Goal: Contribute content: Add original content to the website for others to see

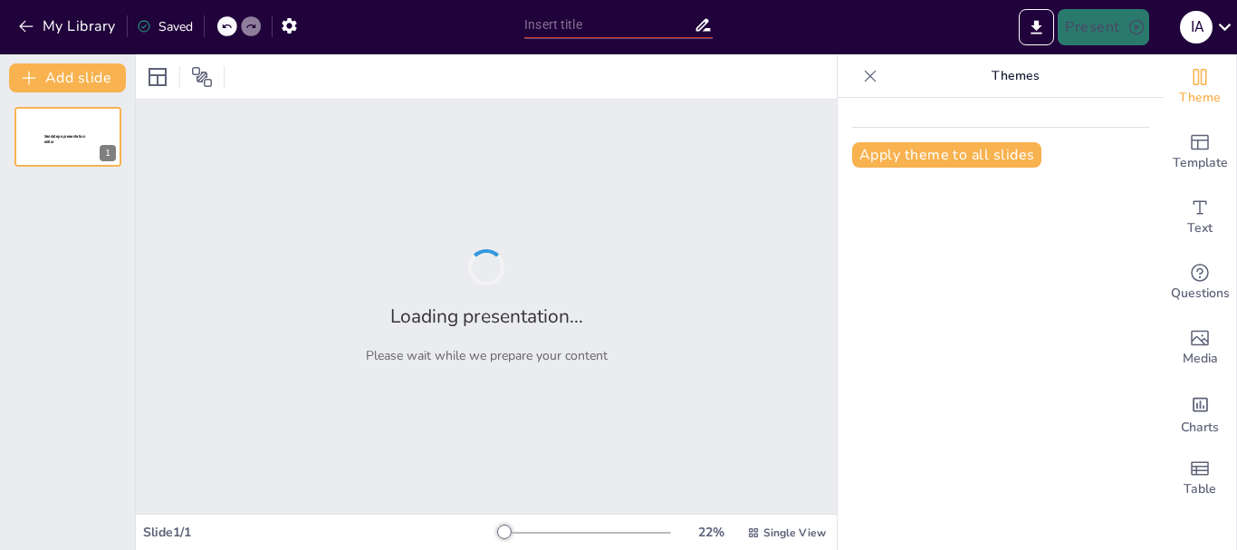
type input "Enfermedades de Transmisión Sexual: Causas, Síntomas y Prevención"
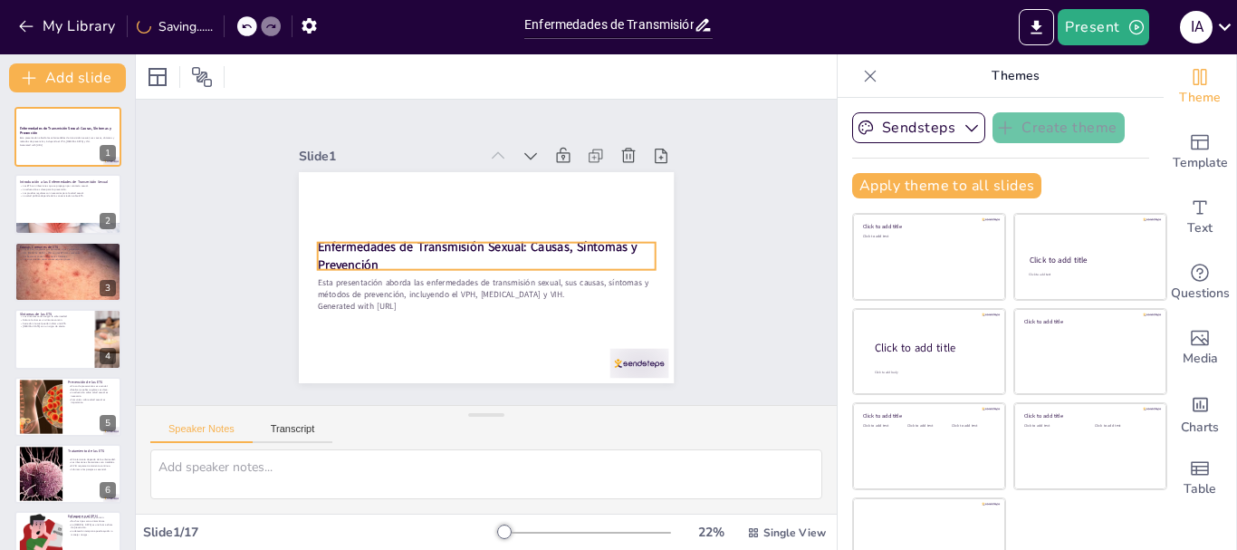
checkbox input "true"
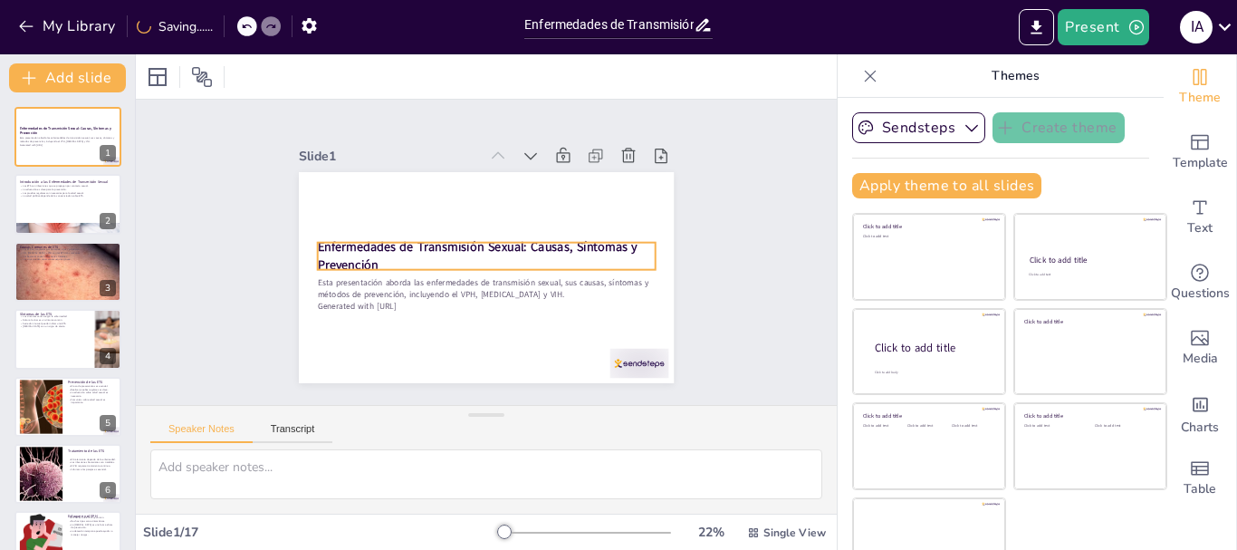
checkbox input "true"
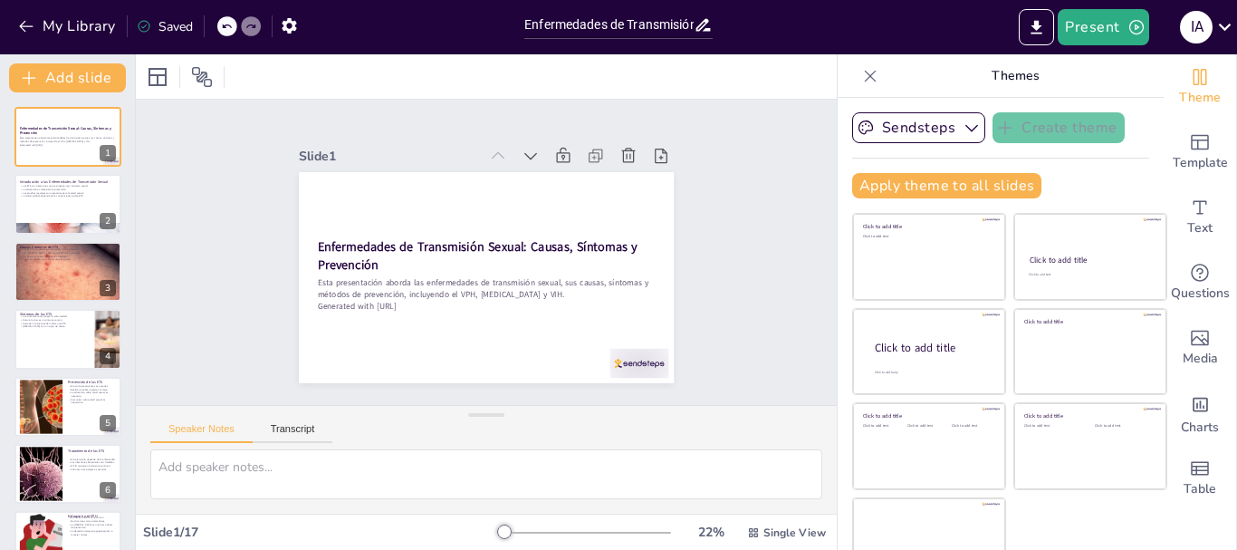
checkbox input "true"
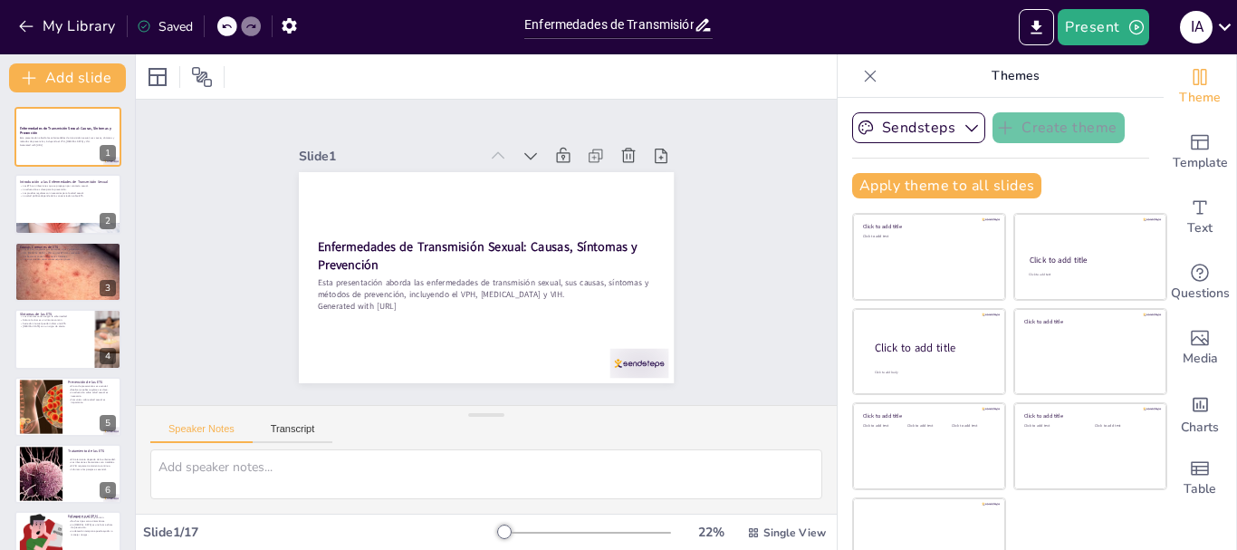
checkbox input "true"
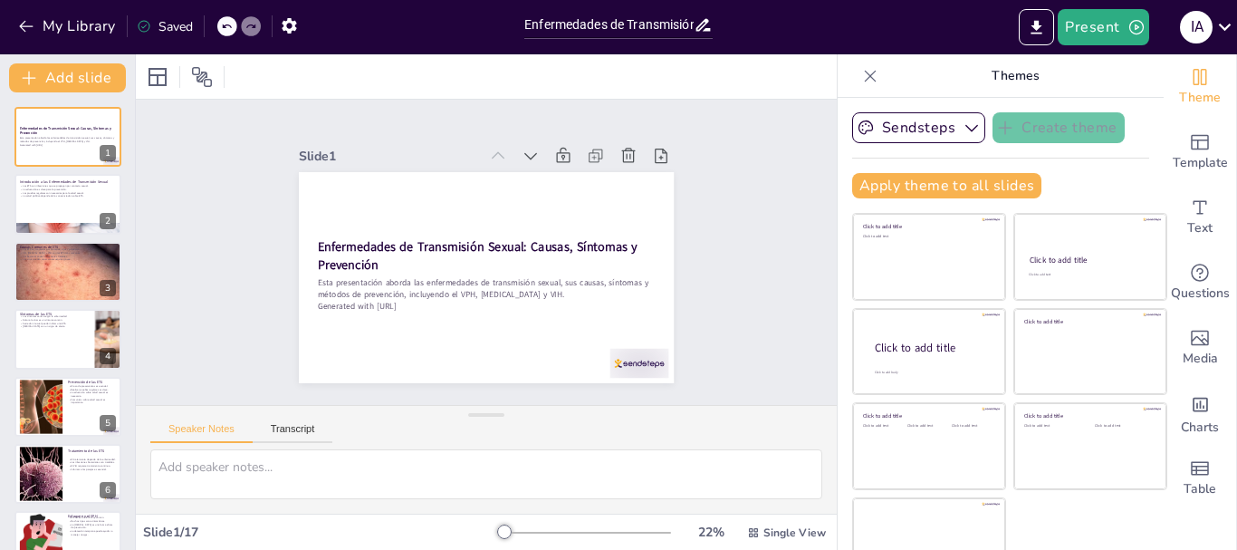
checkbox input "true"
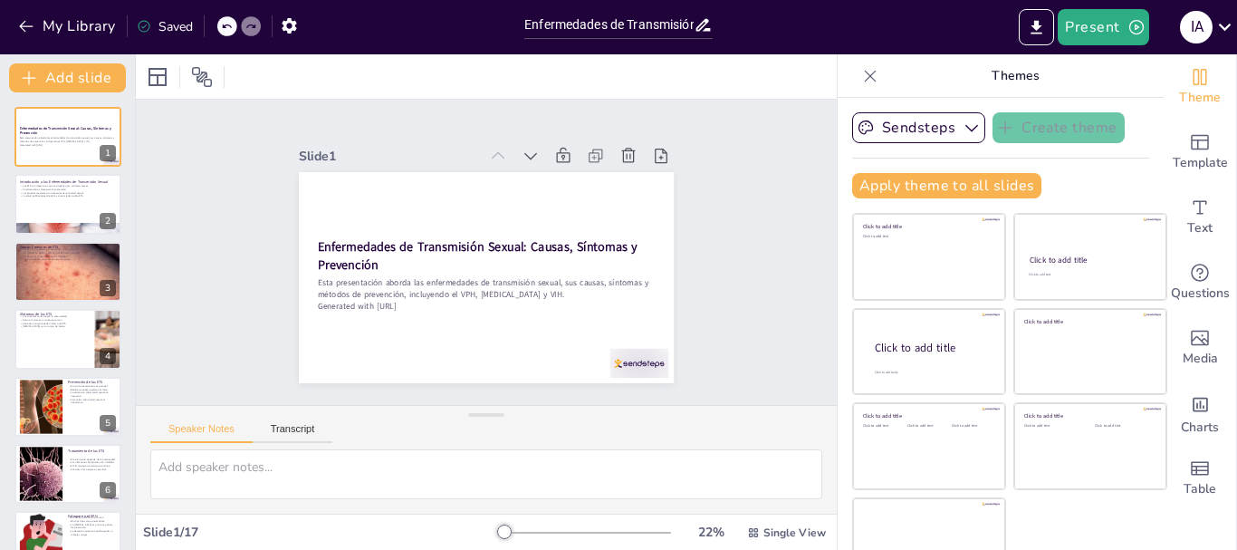
checkbox input "true"
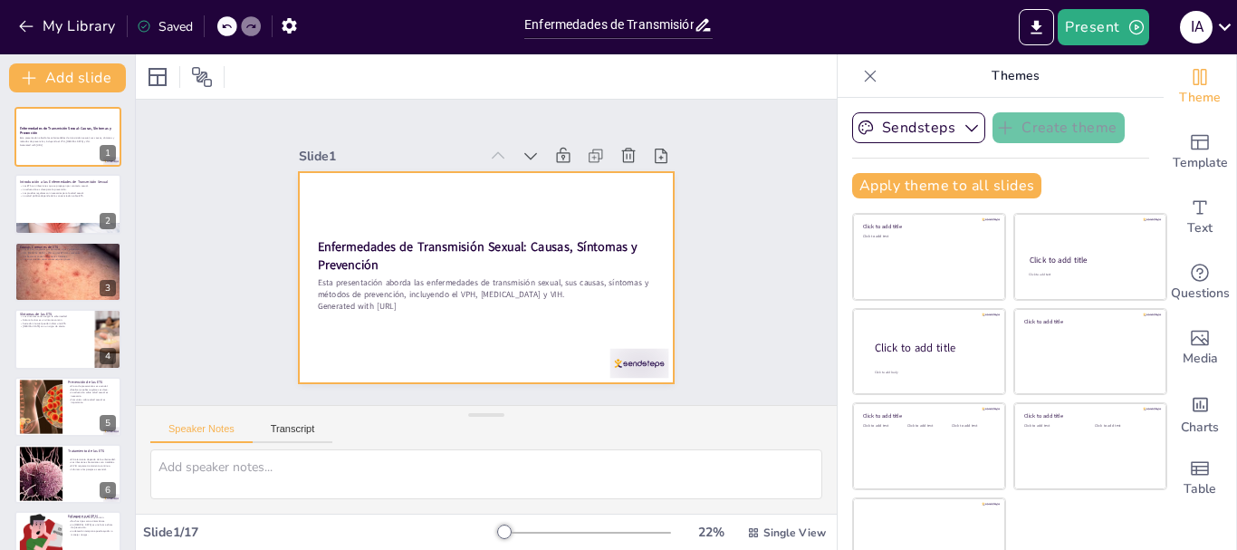
checkbox input "true"
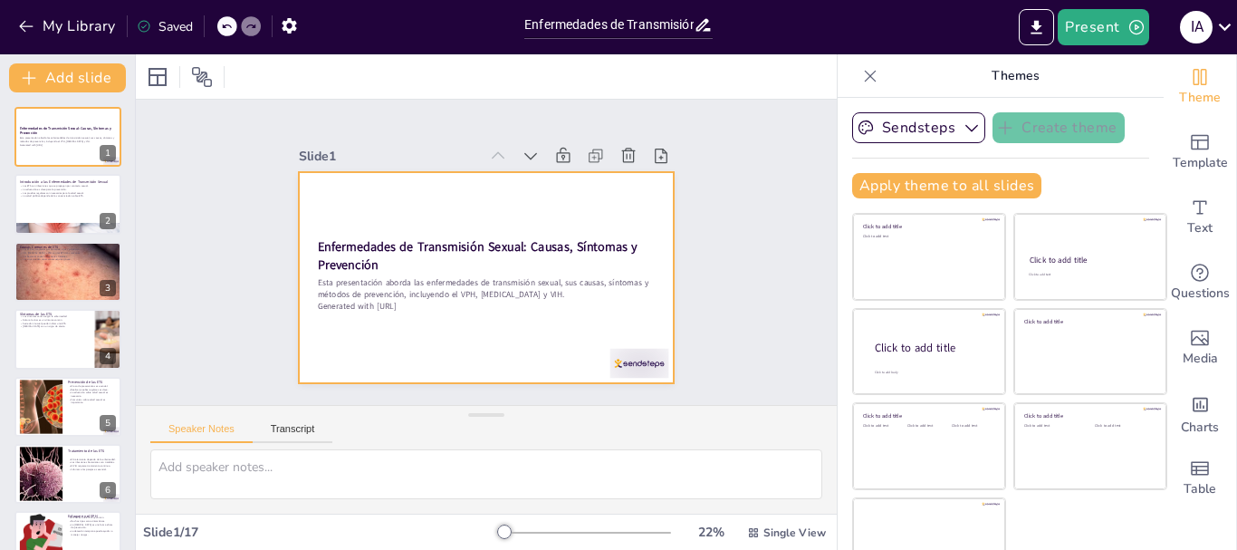
checkbox input "true"
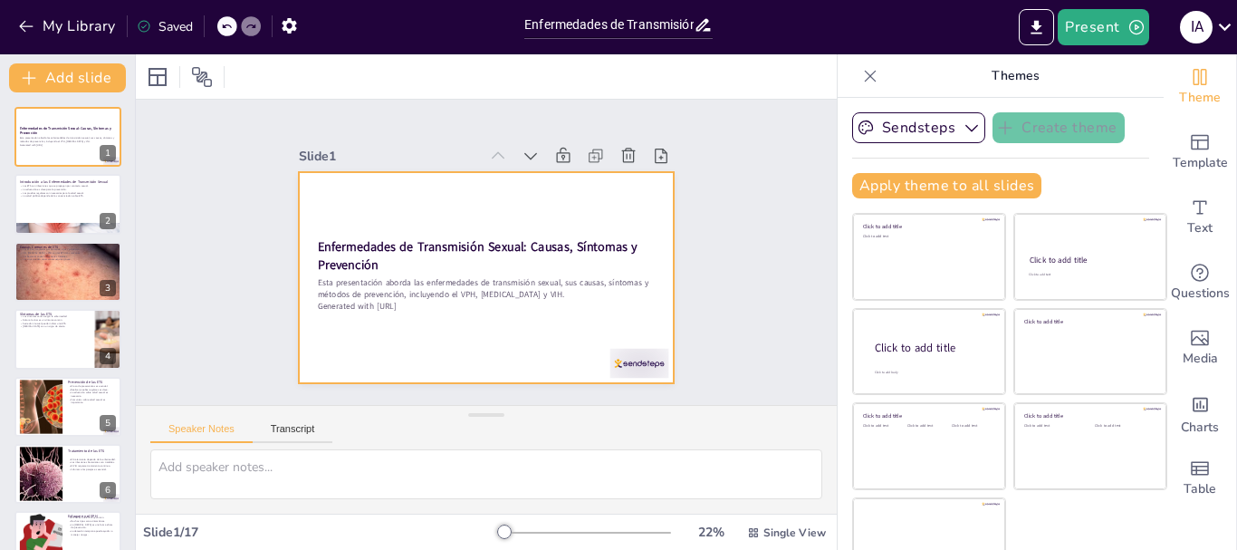
checkbox input "true"
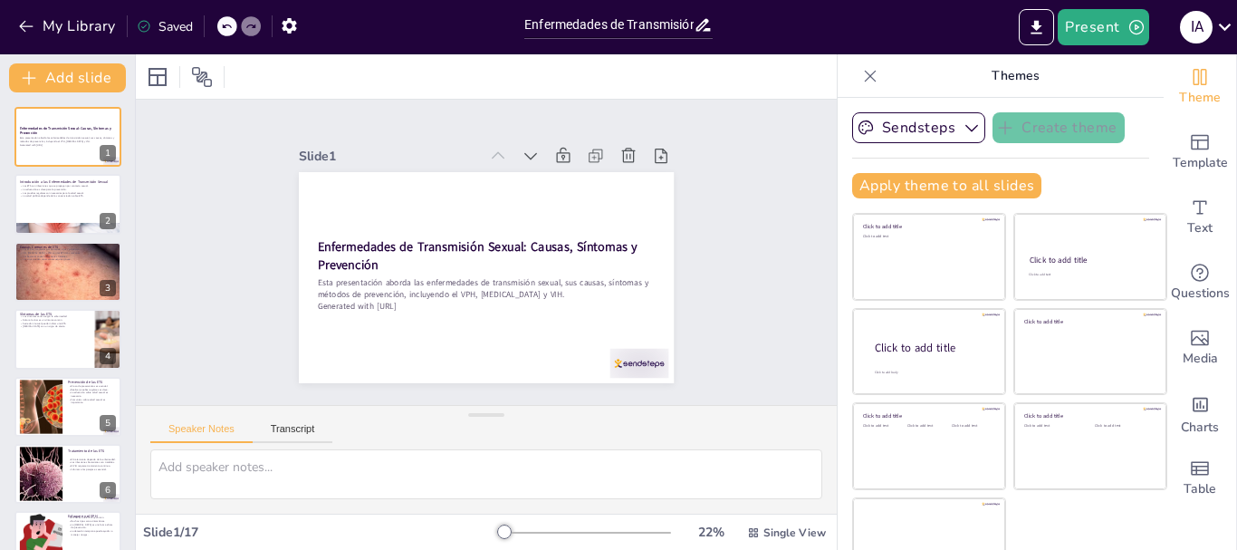
checkbox input "true"
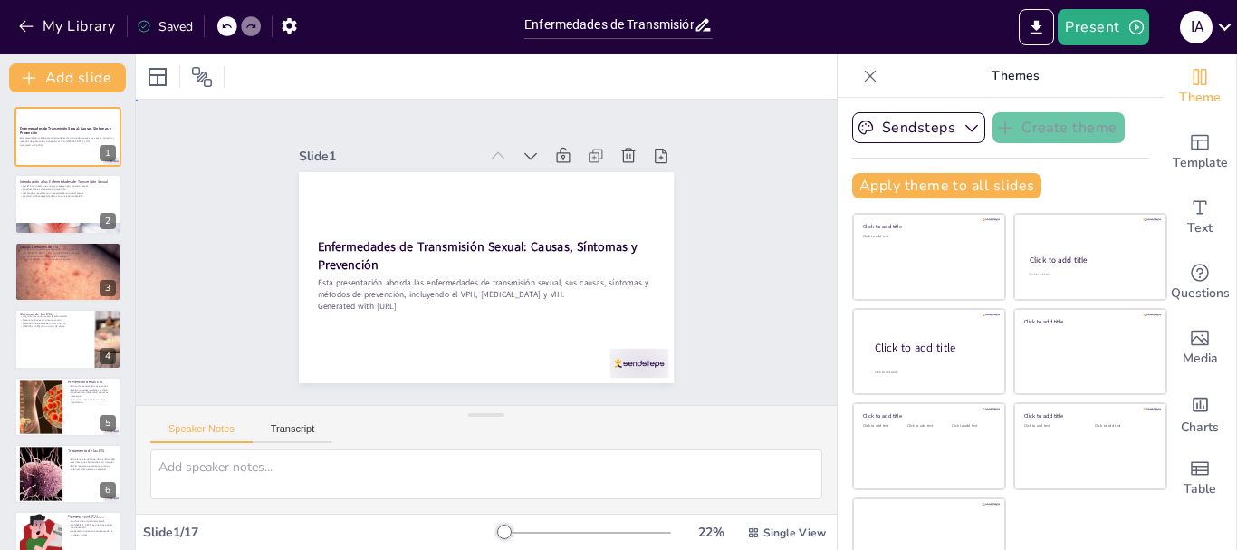
click at [753, 241] on div "Slide 1 Enfermedades de Transmisión Sexual: Causas, Síntomas y Prevención Esta …" at bounding box center [486, 252] width 701 height 305
checkbox input "true"
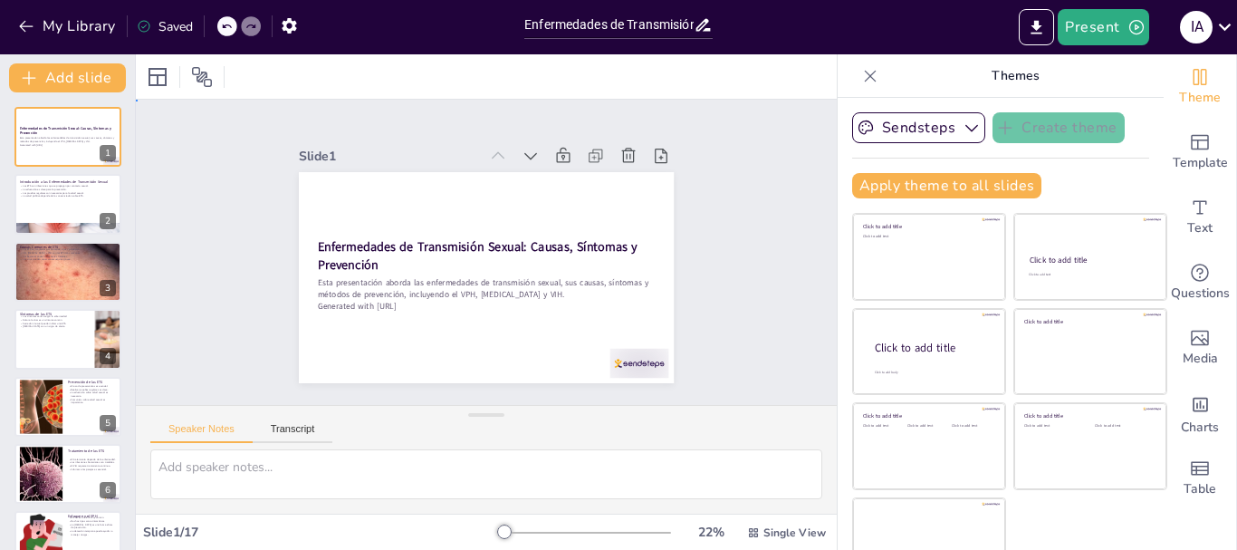
checkbox input "true"
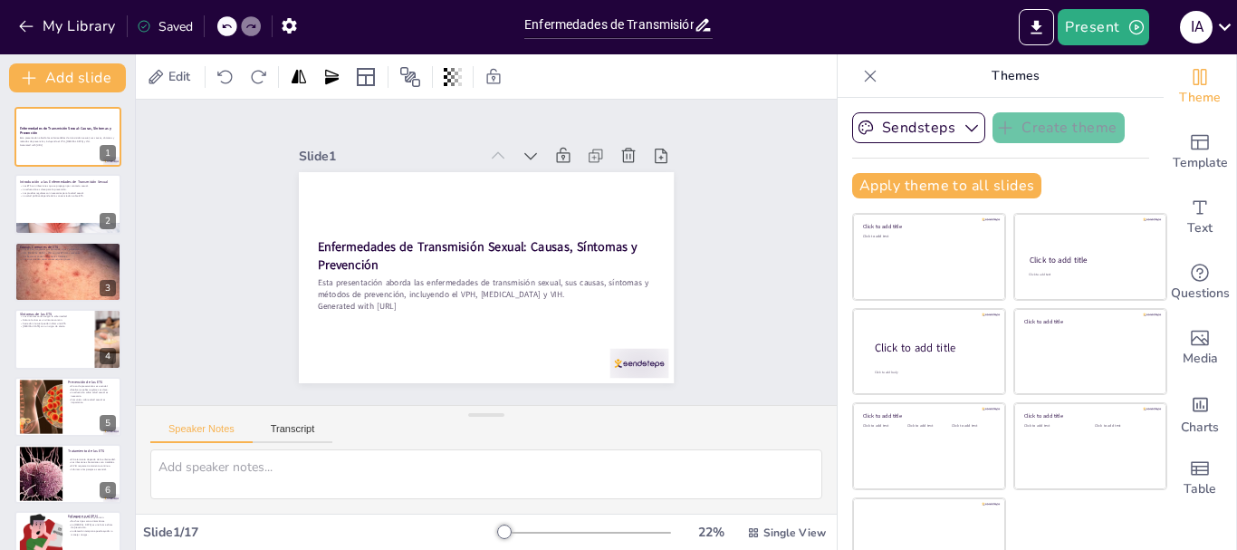
checkbox input "true"
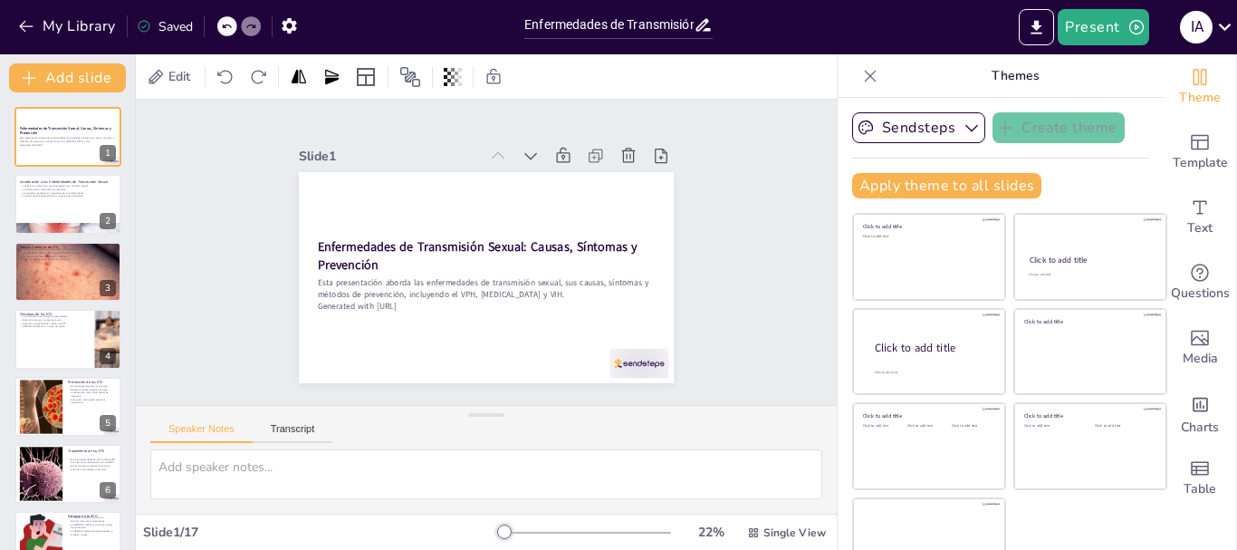
checkbox input "true"
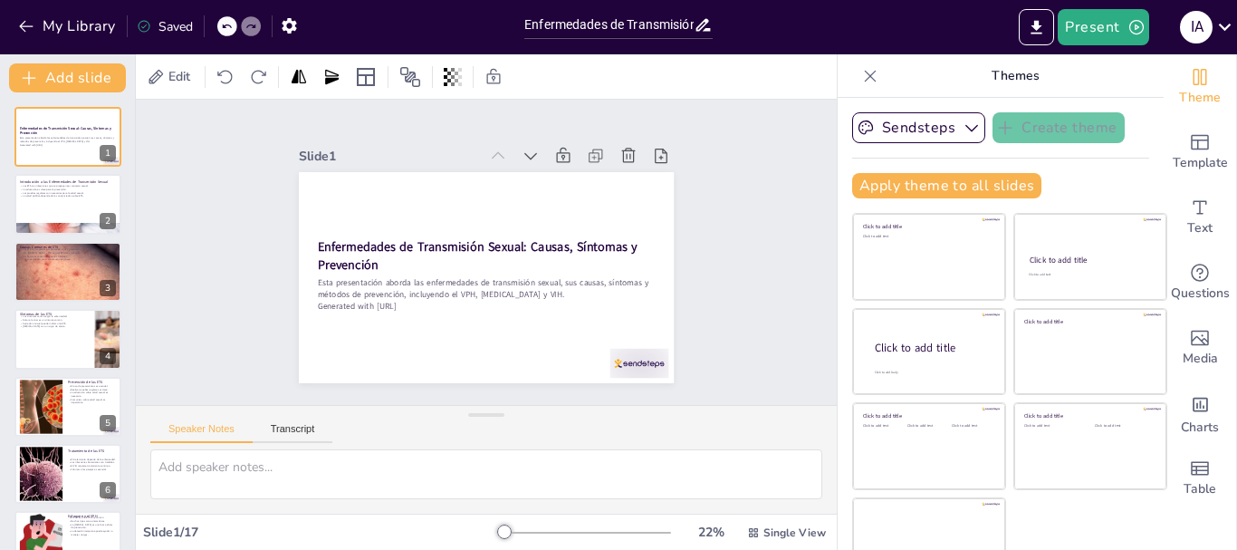
checkbox input "true"
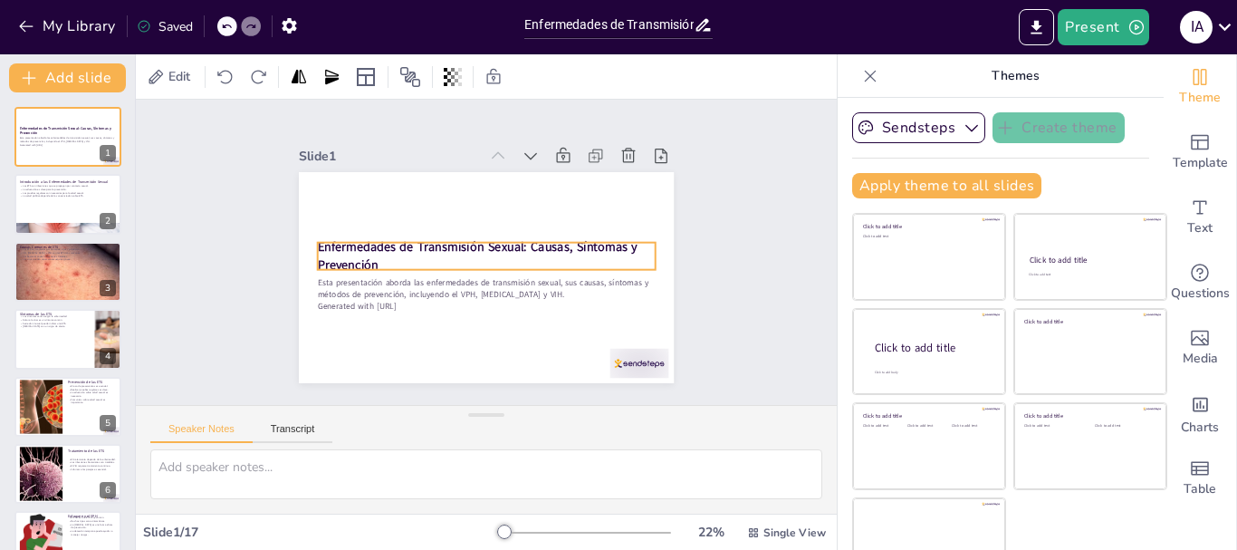
checkbox input "true"
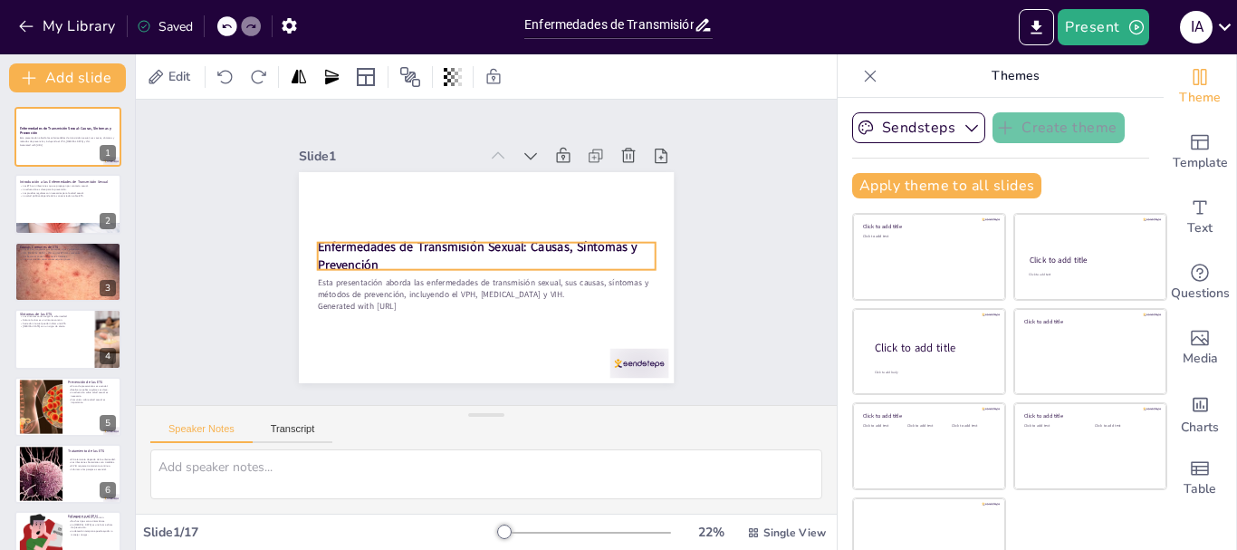
checkbox input "true"
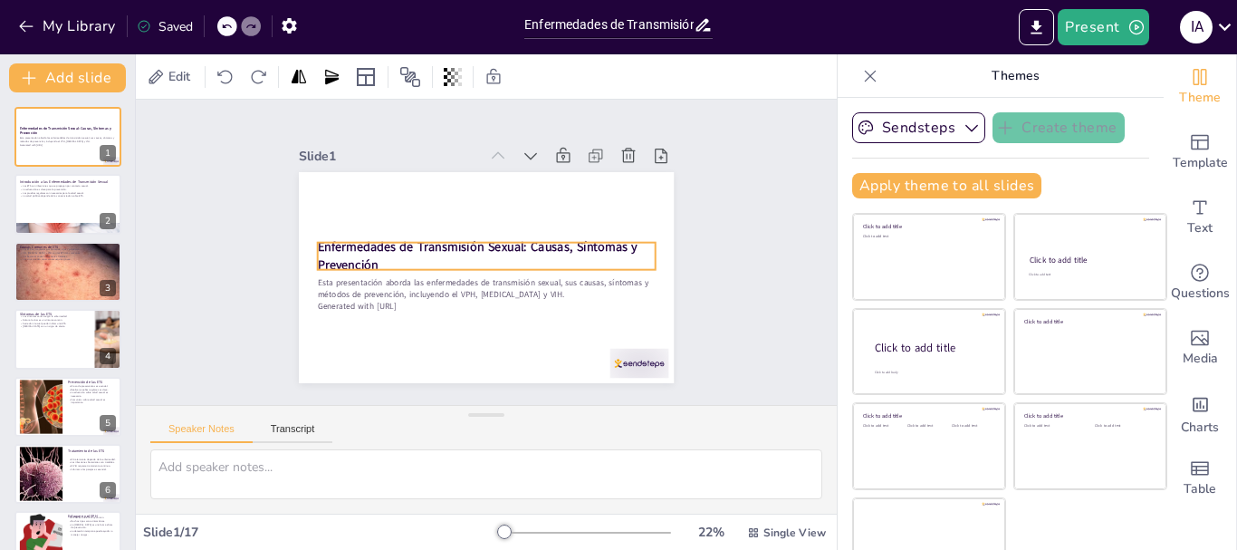
checkbox input "true"
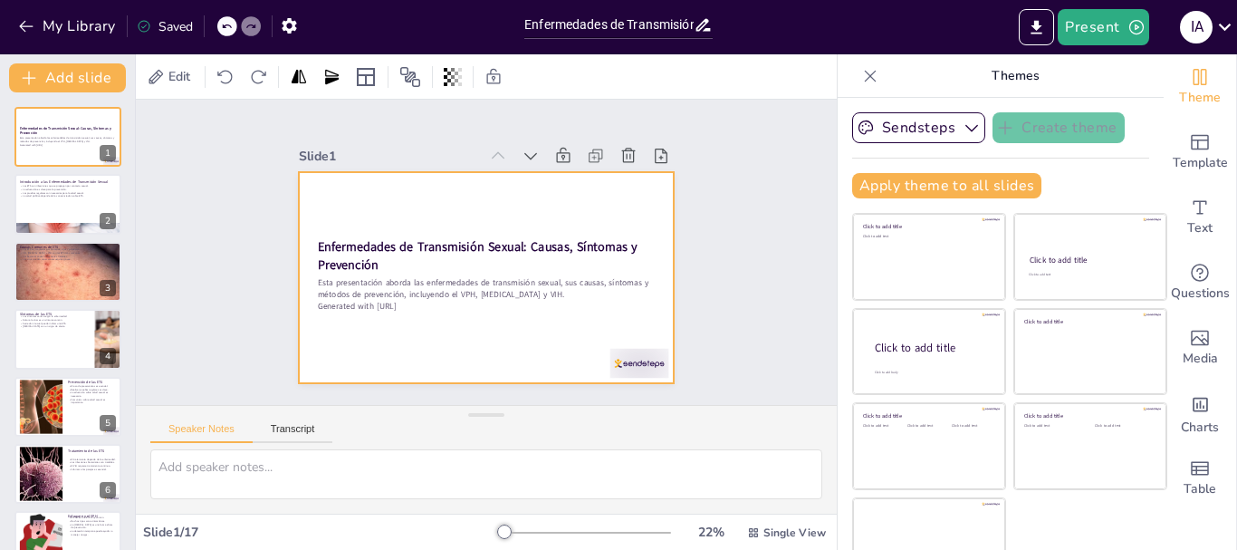
checkbox input "true"
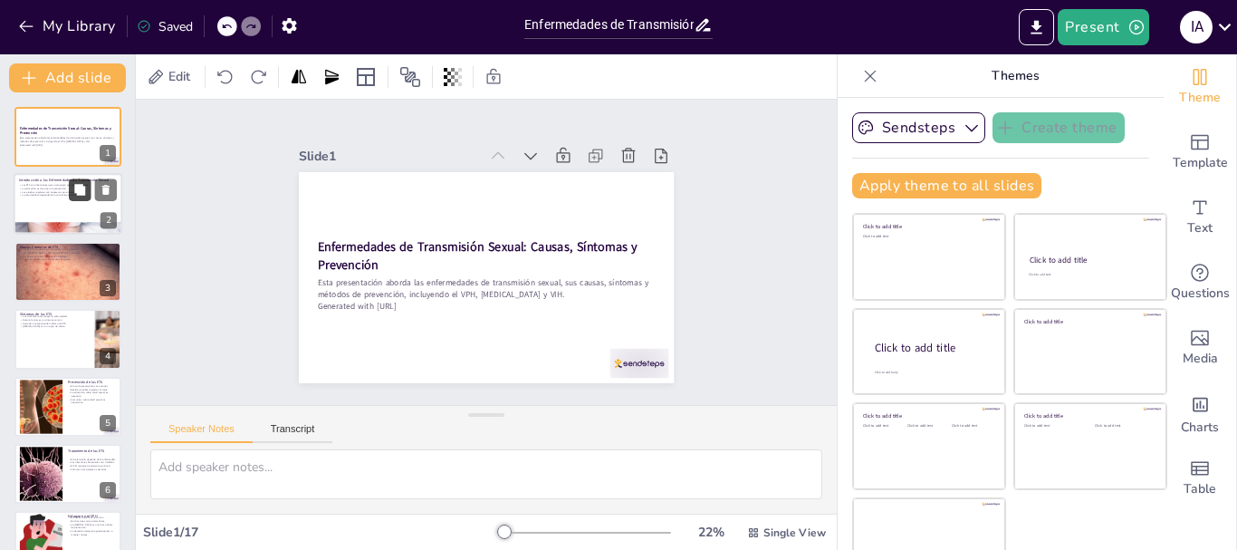
checkbox input "true"
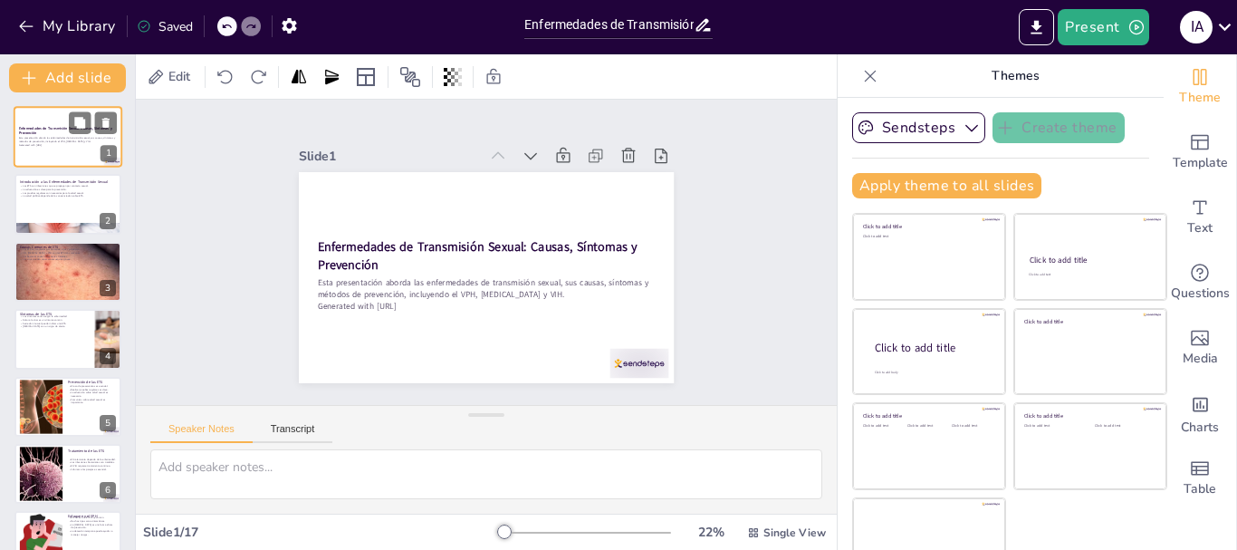
checkbox input "true"
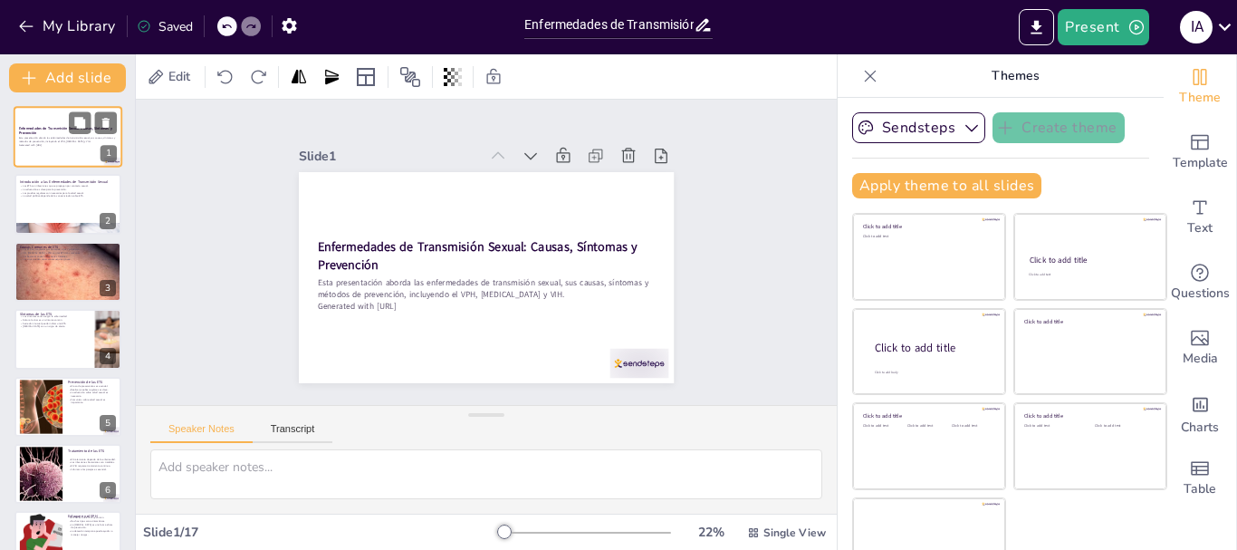
checkbox input "true"
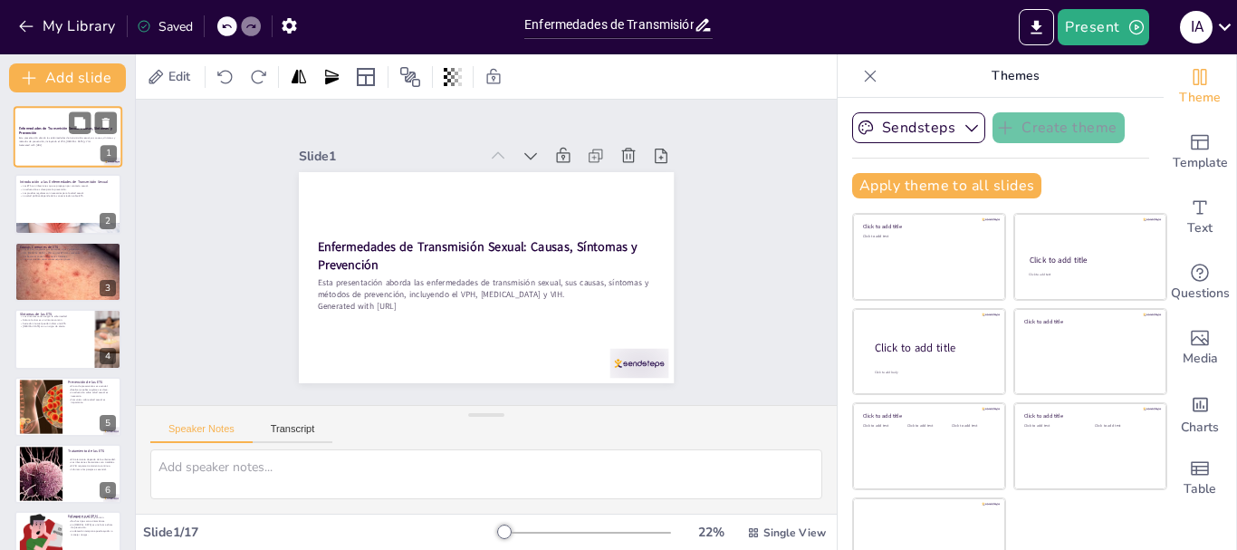
checkbox input "true"
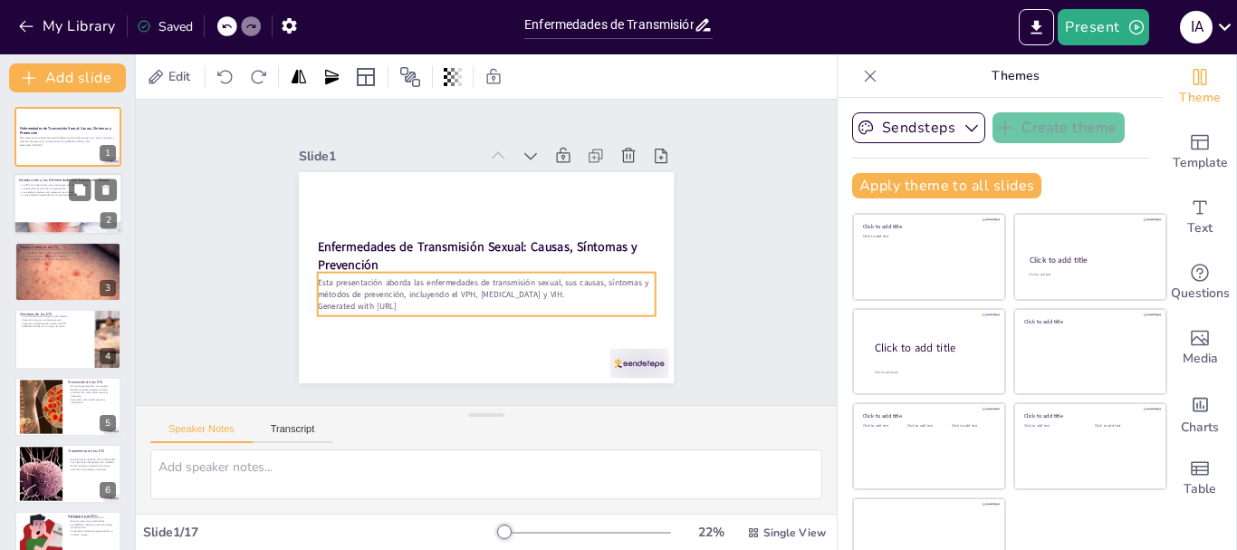
checkbox input "true"
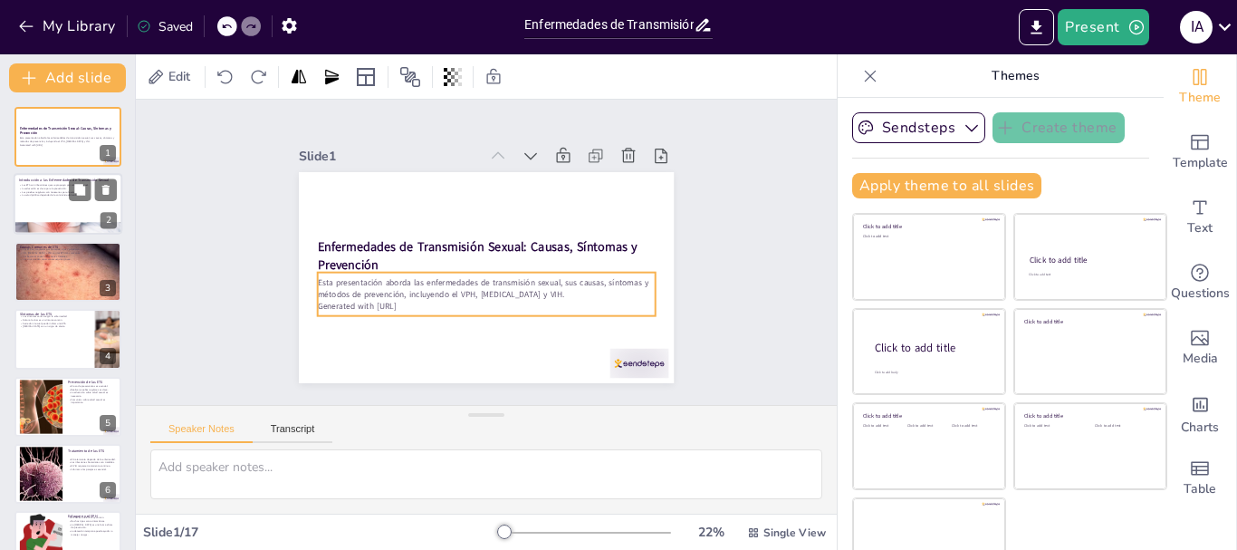
checkbox input "true"
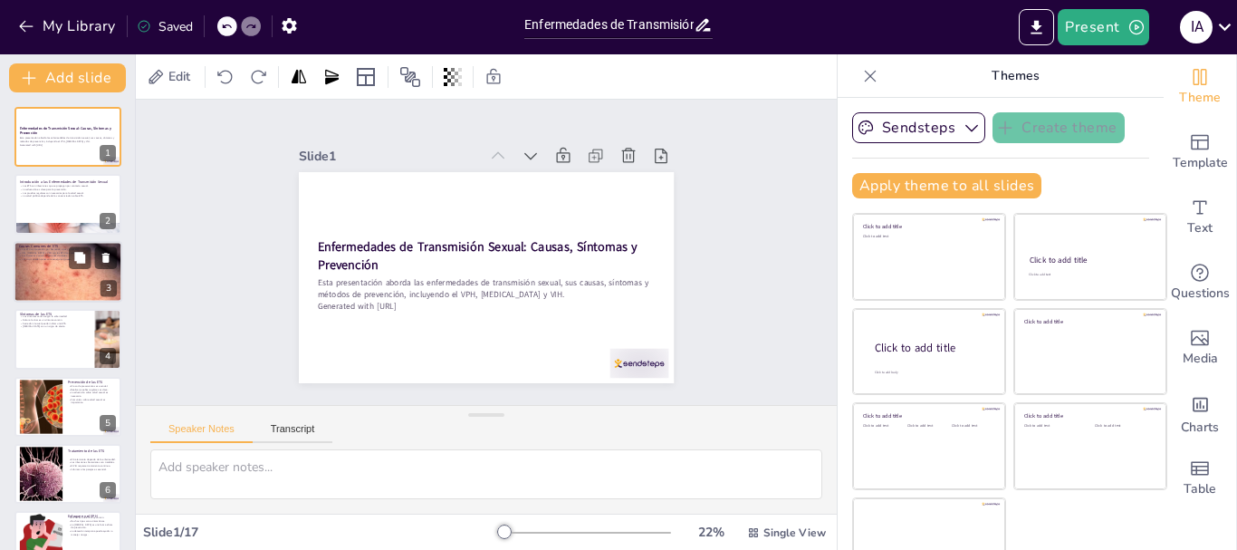
checkbox input "true"
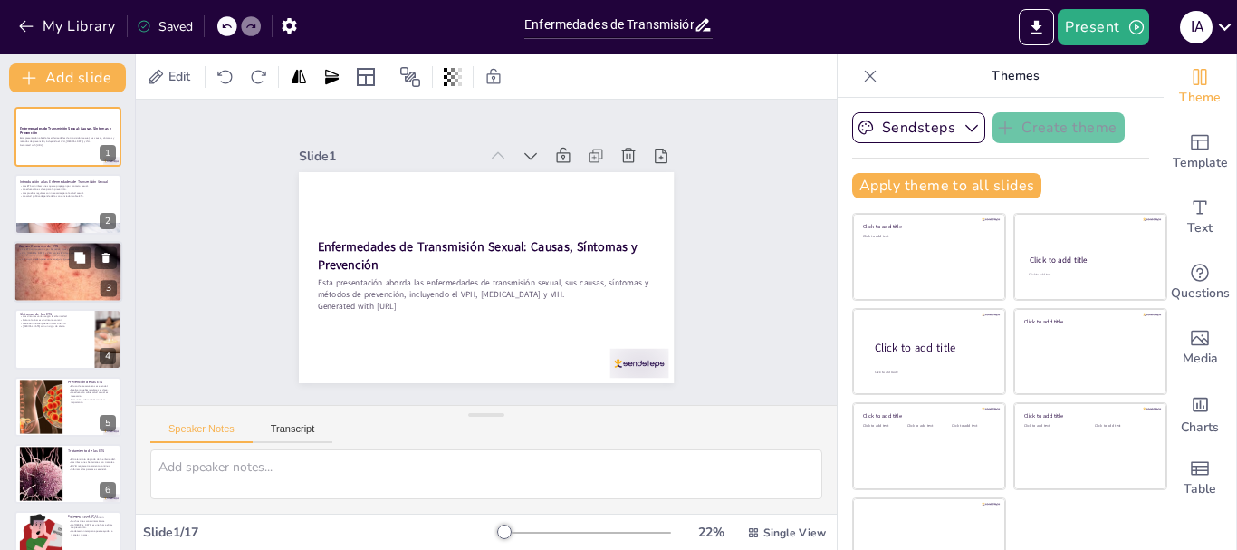
checkbox input "true"
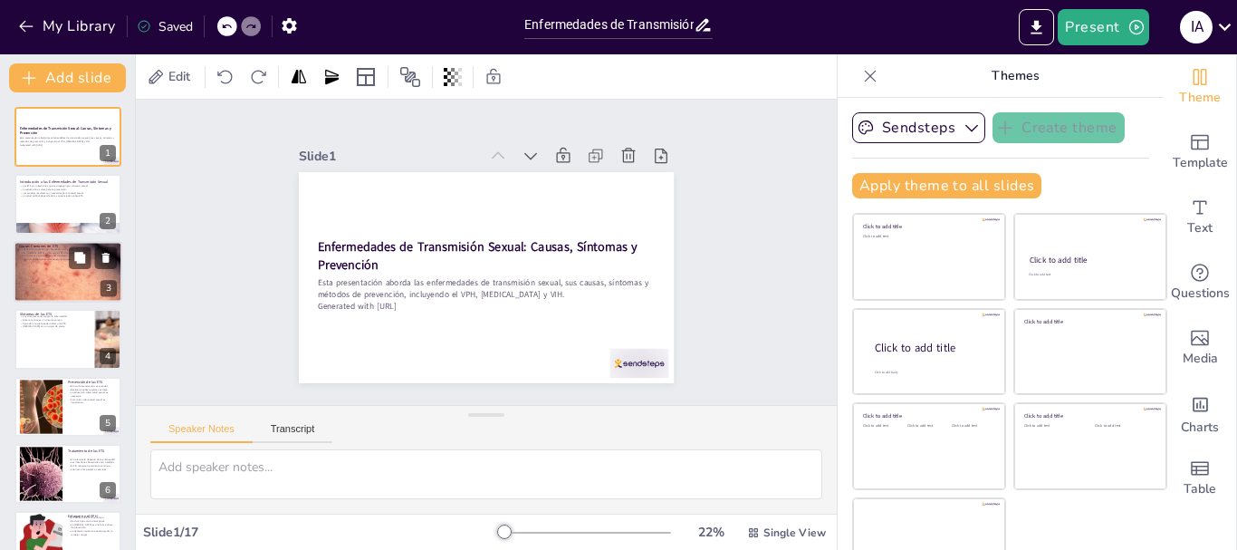
checkbox input "true"
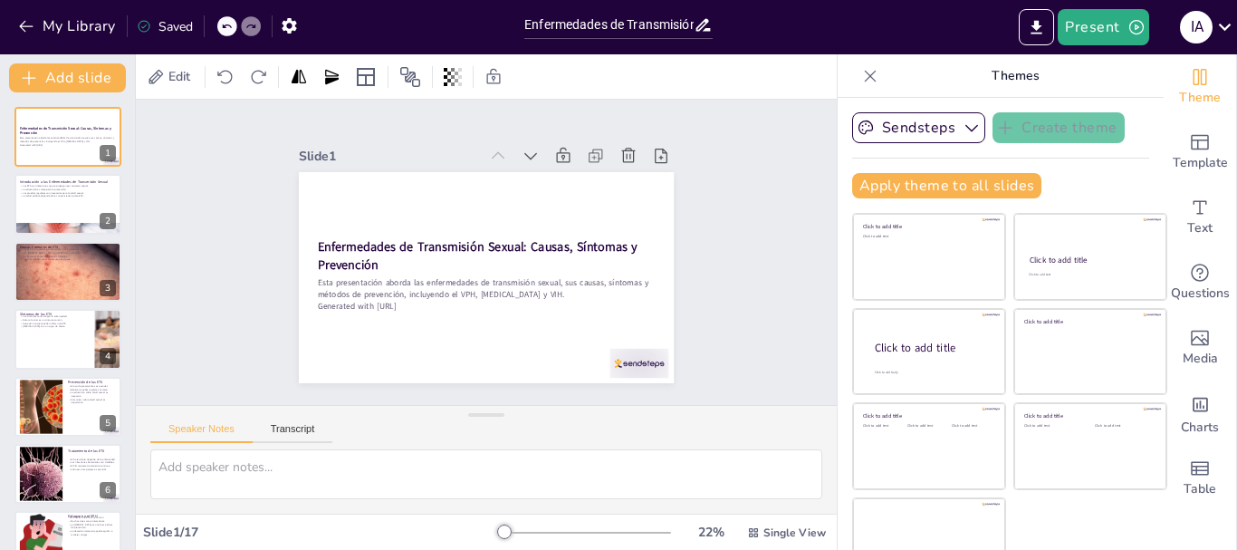
checkbox input "true"
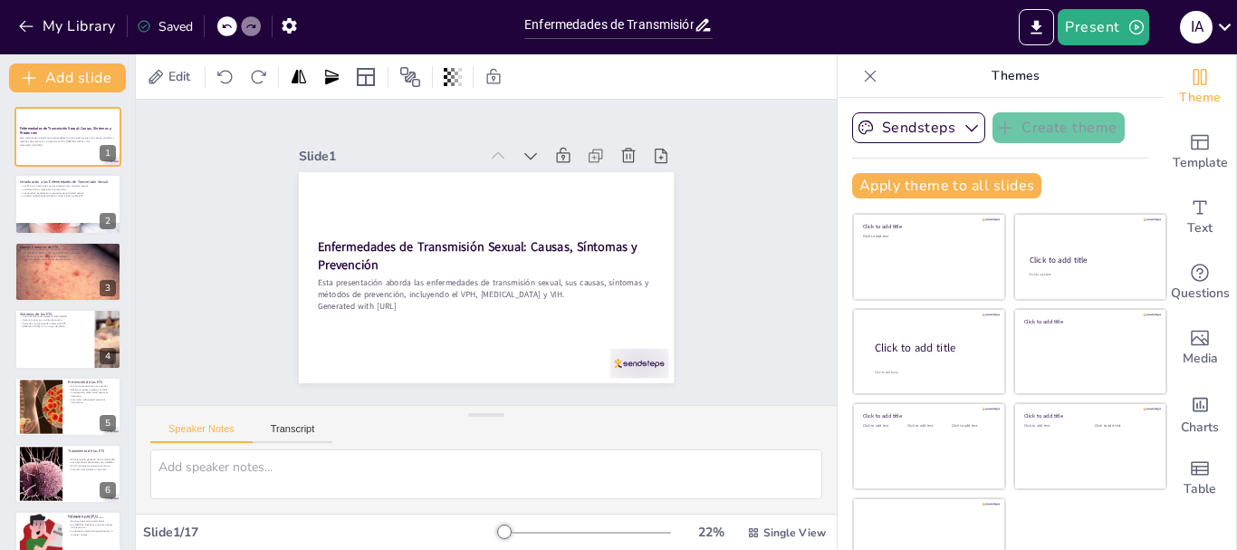
checkbox input "true"
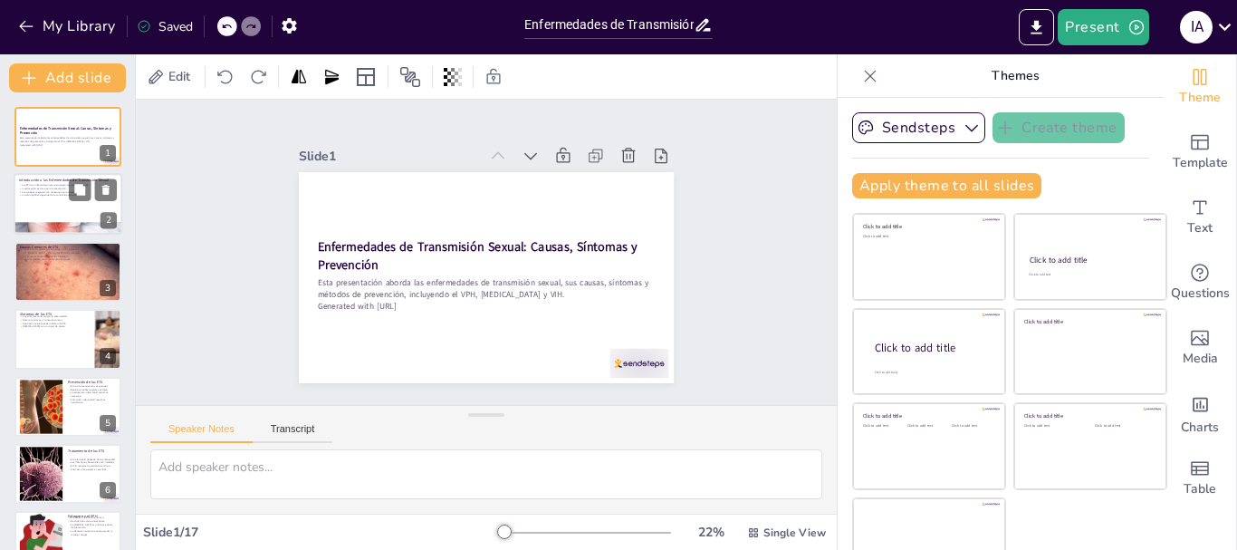
checkbox input "true"
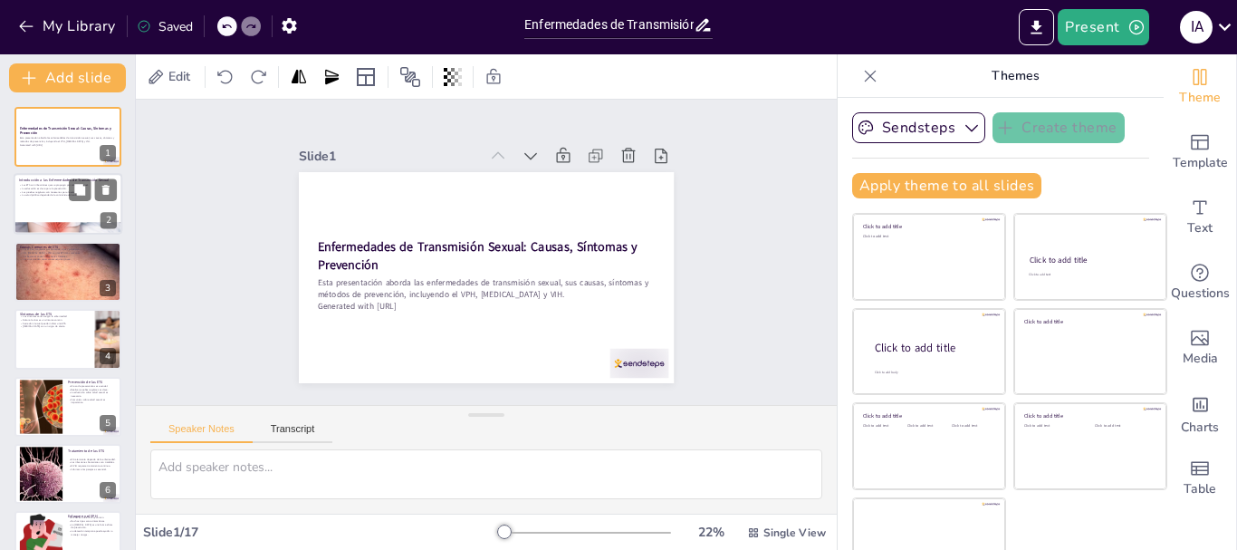
click at [53, 229] on div at bounding box center [68, 229] width 109 height 68
type textarea "Las ETS son infecciones que afectan a muchas personas en todo el mundo. Es impo…"
checkbox input "true"
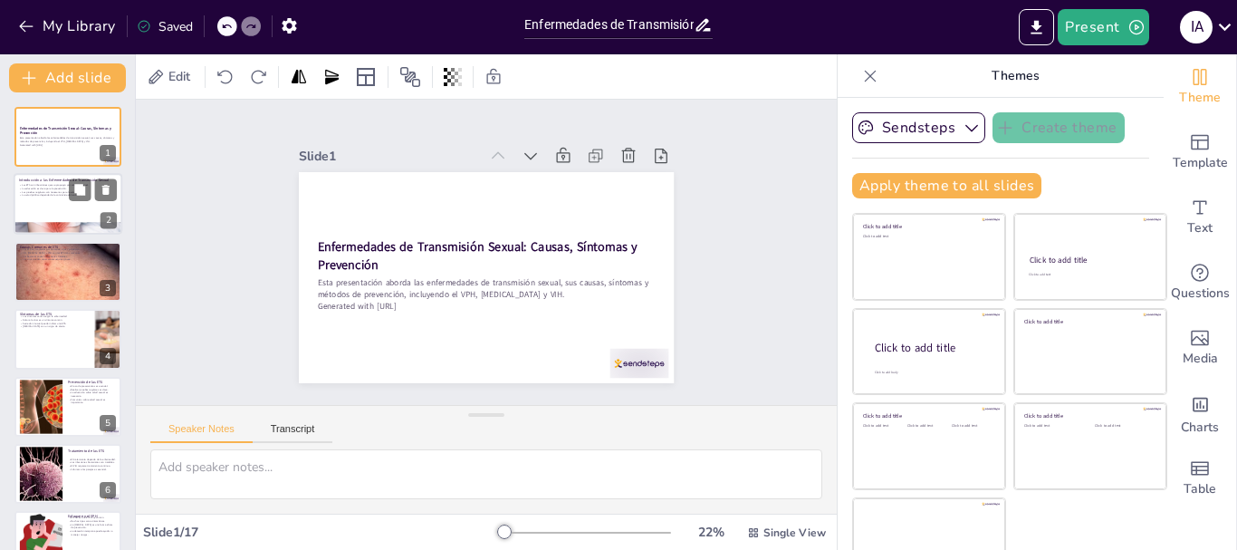
checkbox input "true"
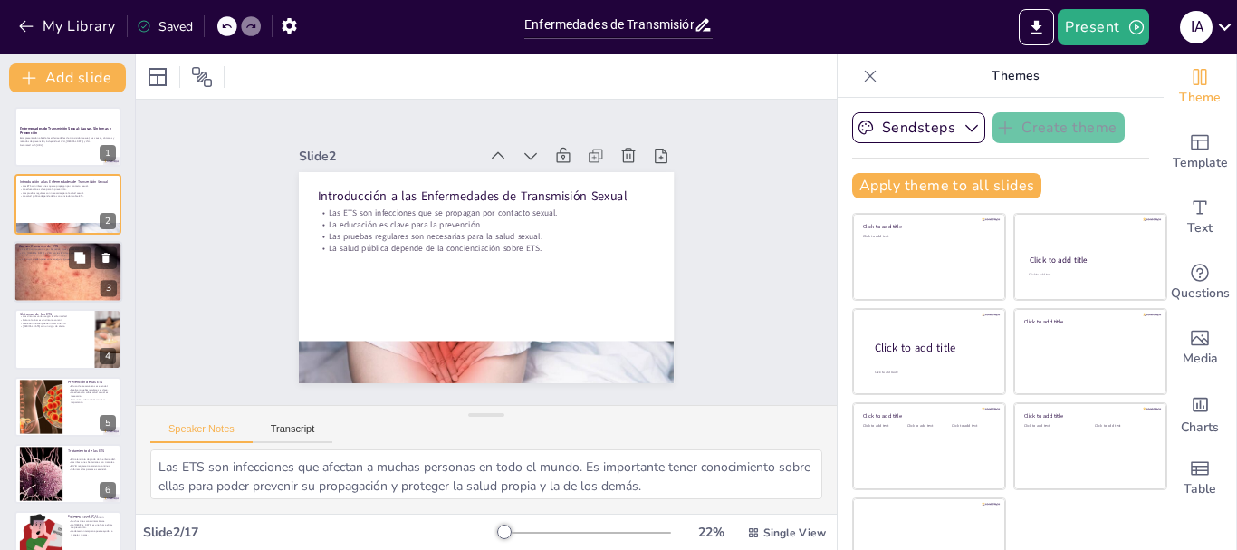
checkbox input "true"
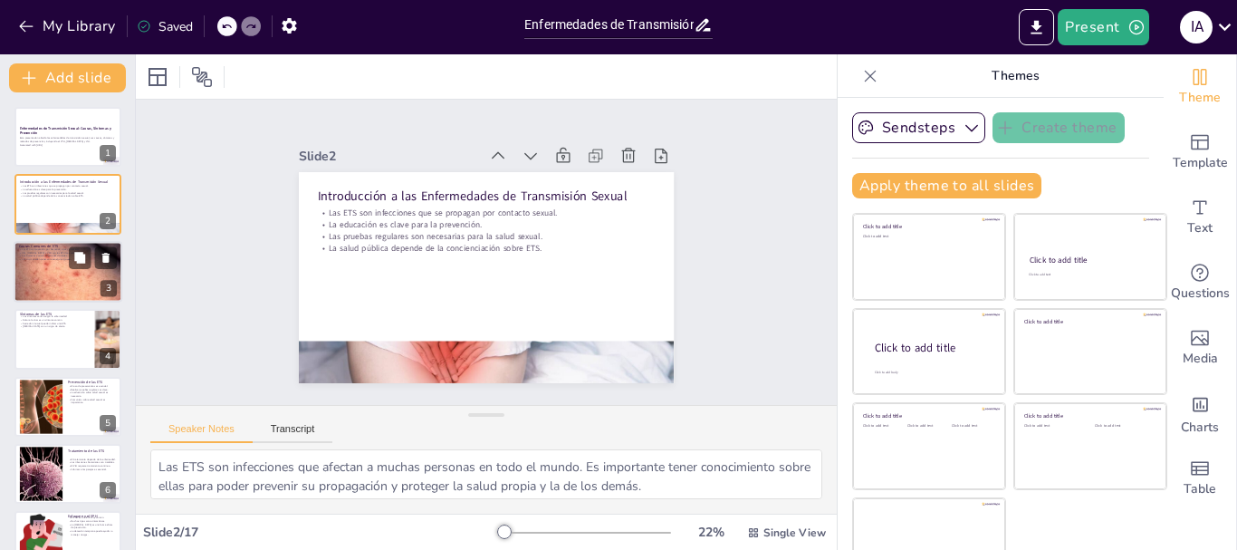
checkbox input "true"
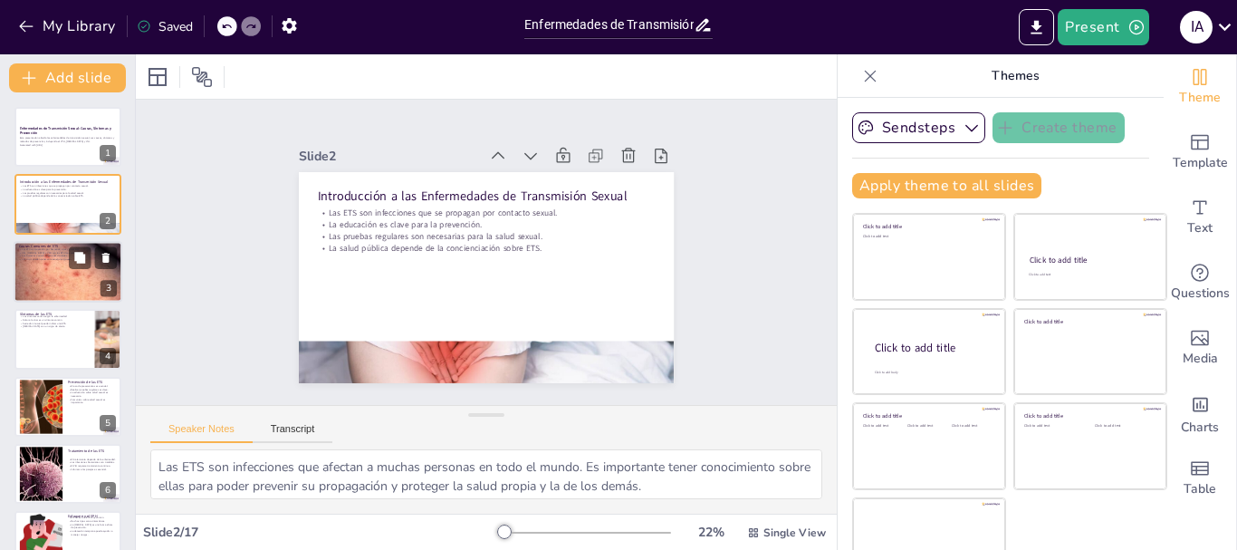
checkbox input "true"
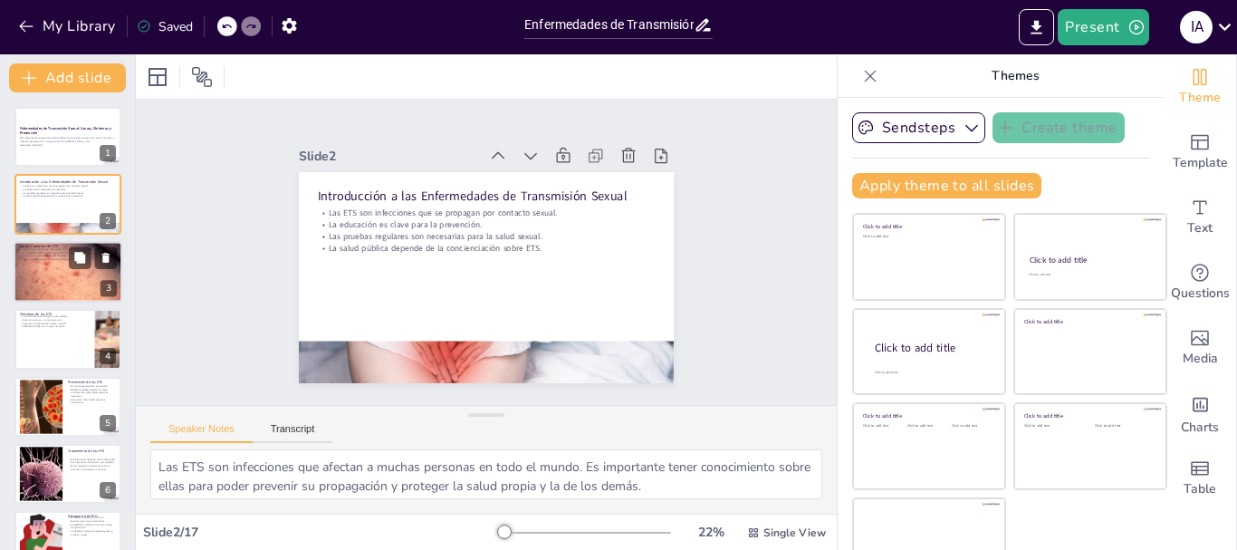
checkbox input "true"
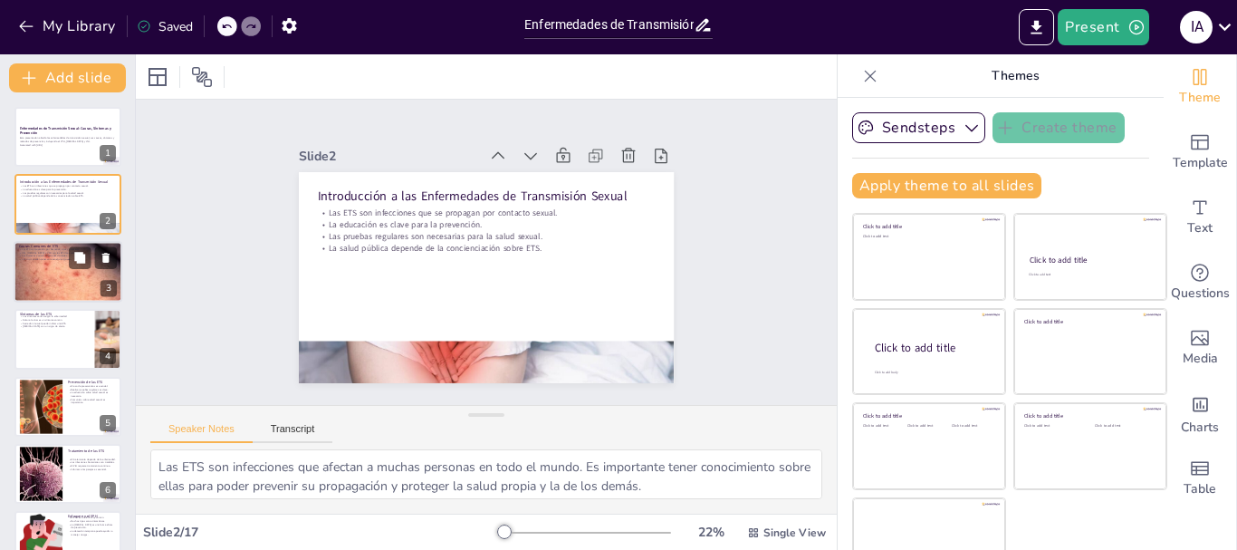
click at [54, 267] on div at bounding box center [68, 271] width 109 height 72
type textarea "Comprender las causas de las ETS es fundamental para la prevención y el tratami…"
checkbox input "true"
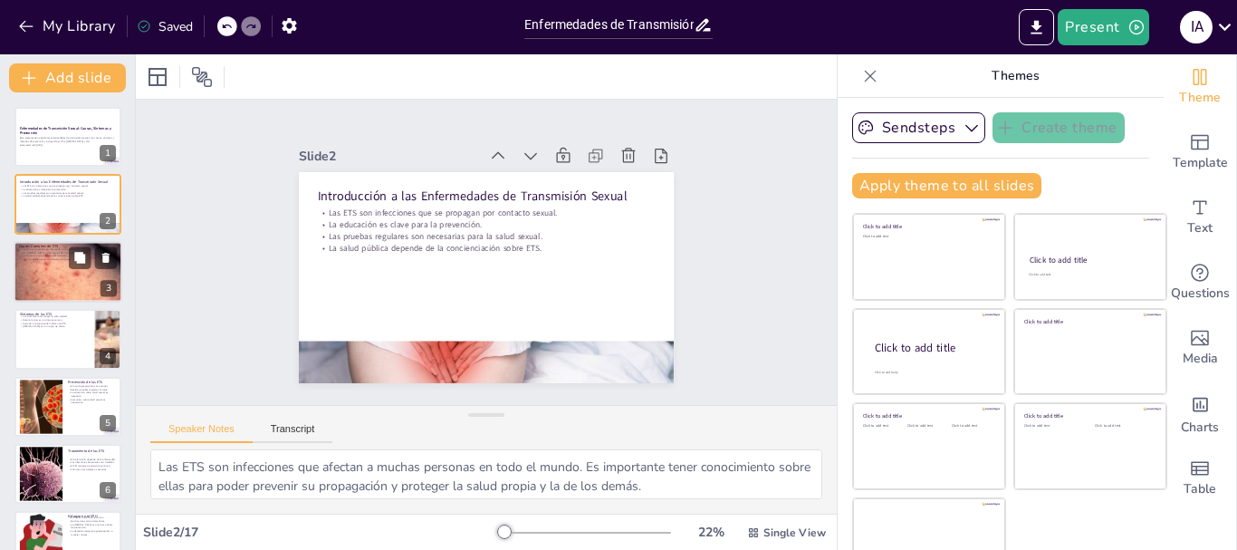
checkbox input "true"
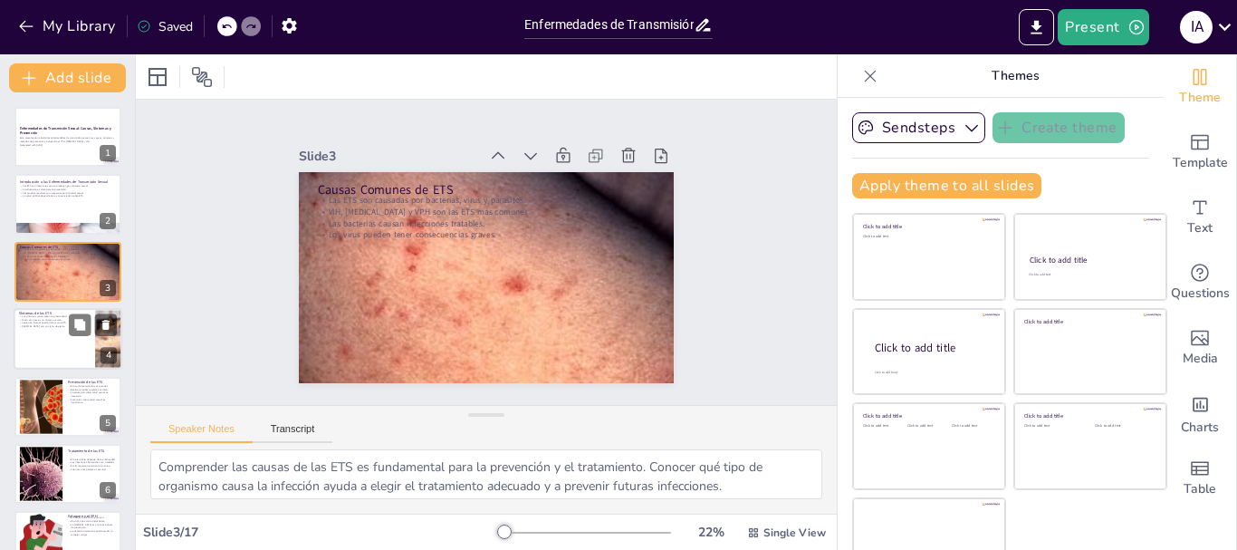
checkbox input "true"
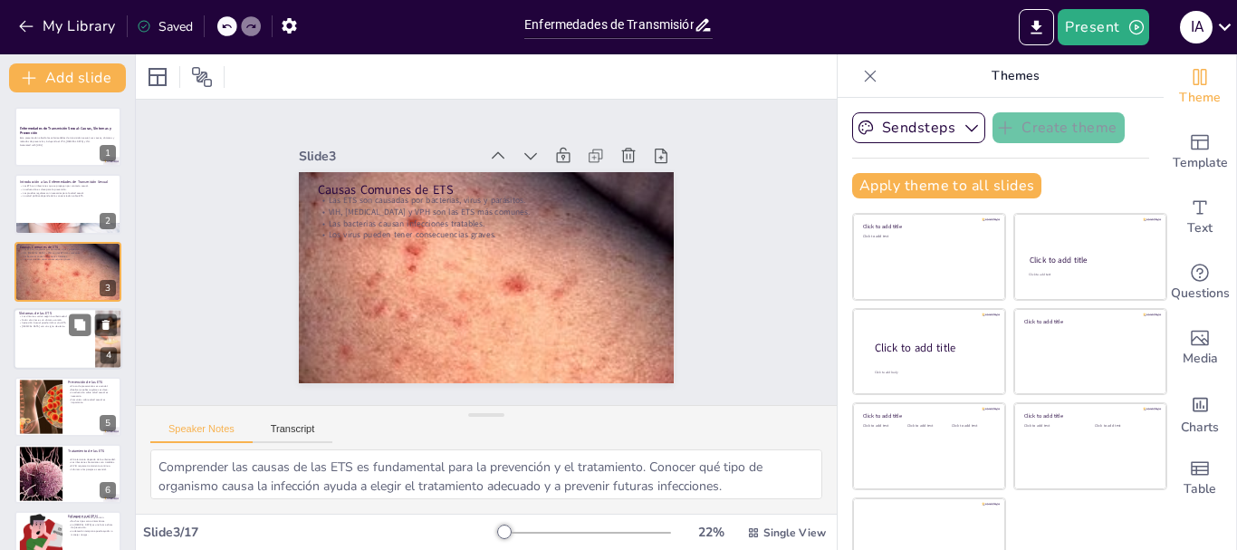
checkbox input "true"
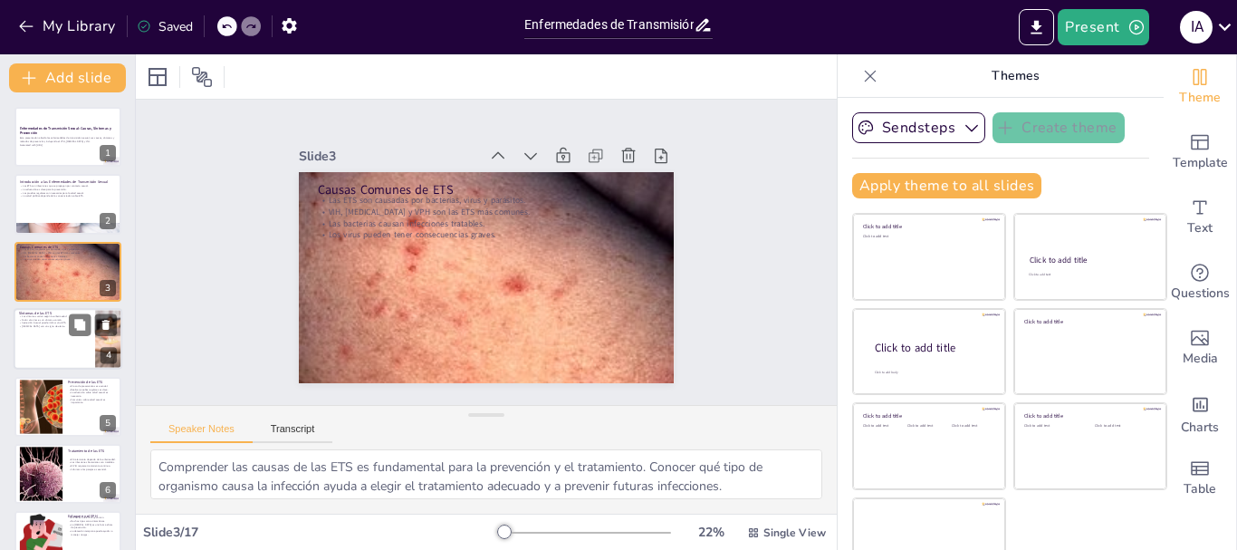
click at [50, 342] on div at bounding box center [68, 339] width 109 height 62
type textarea "Conocer los síntomas de las ETS es vital para la detección temprana. Cada enfer…"
checkbox input "true"
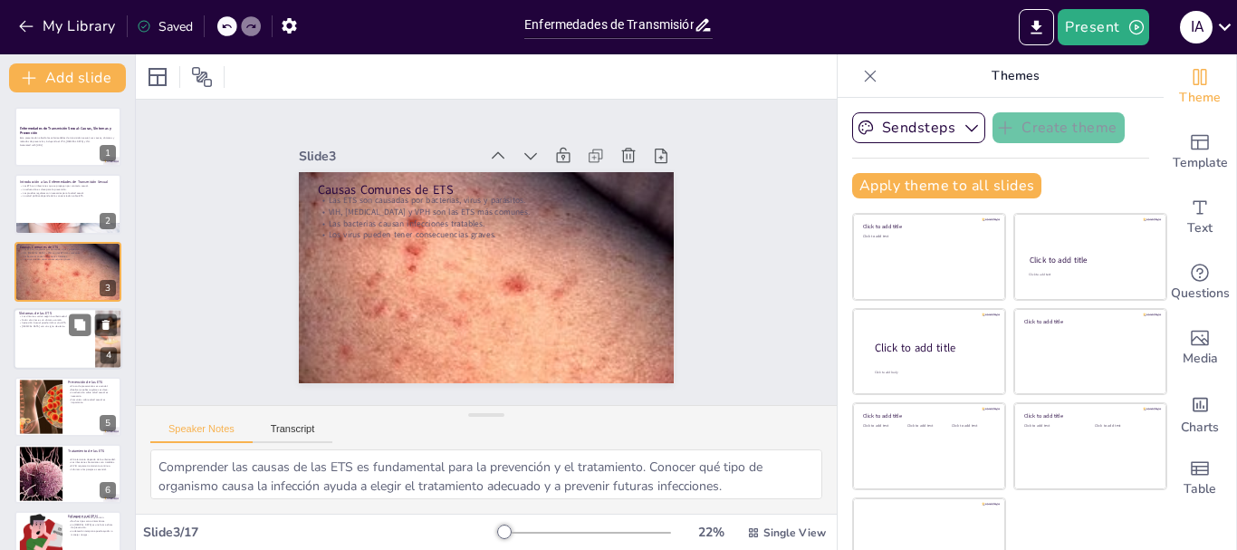
checkbox input "true"
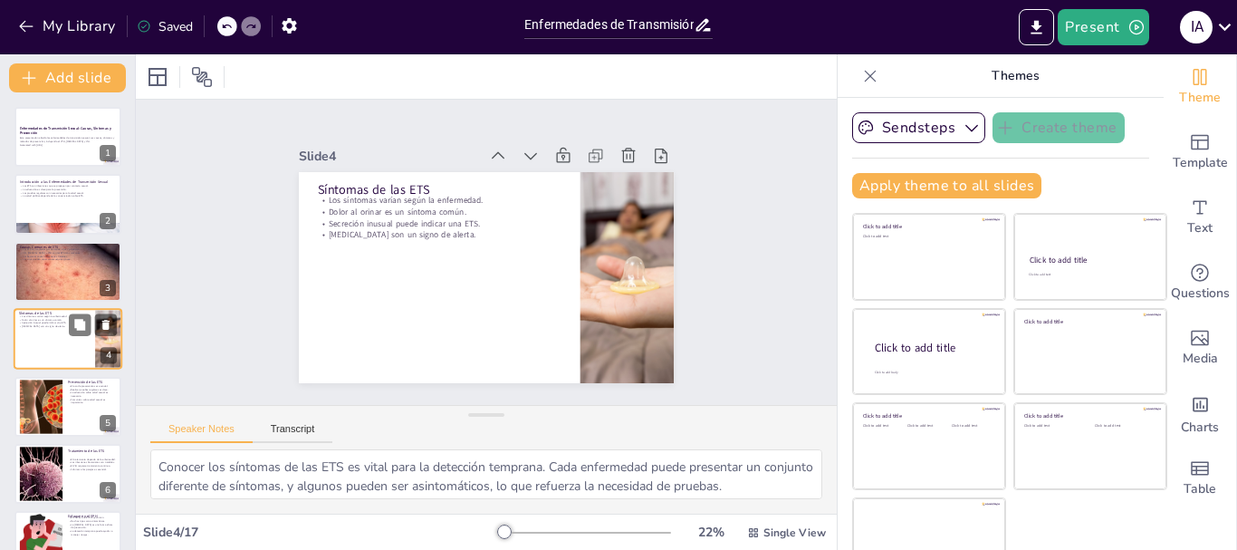
scroll to position [18, 0]
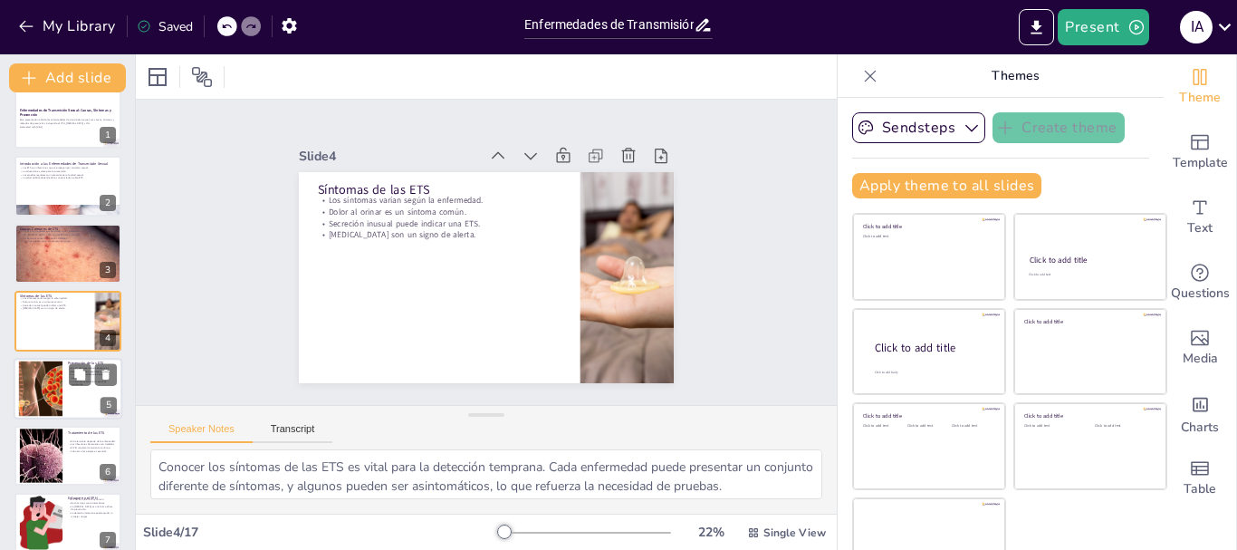
checkbox input "true"
click at [45, 410] on div at bounding box center [40, 387] width 55 height 55
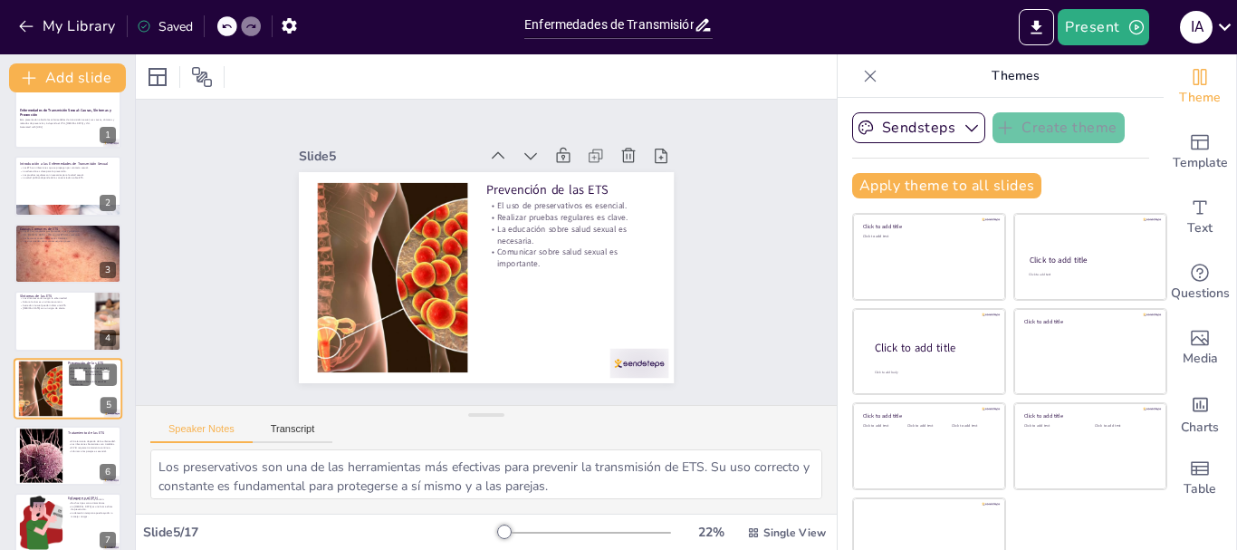
scroll to position [85, 0]
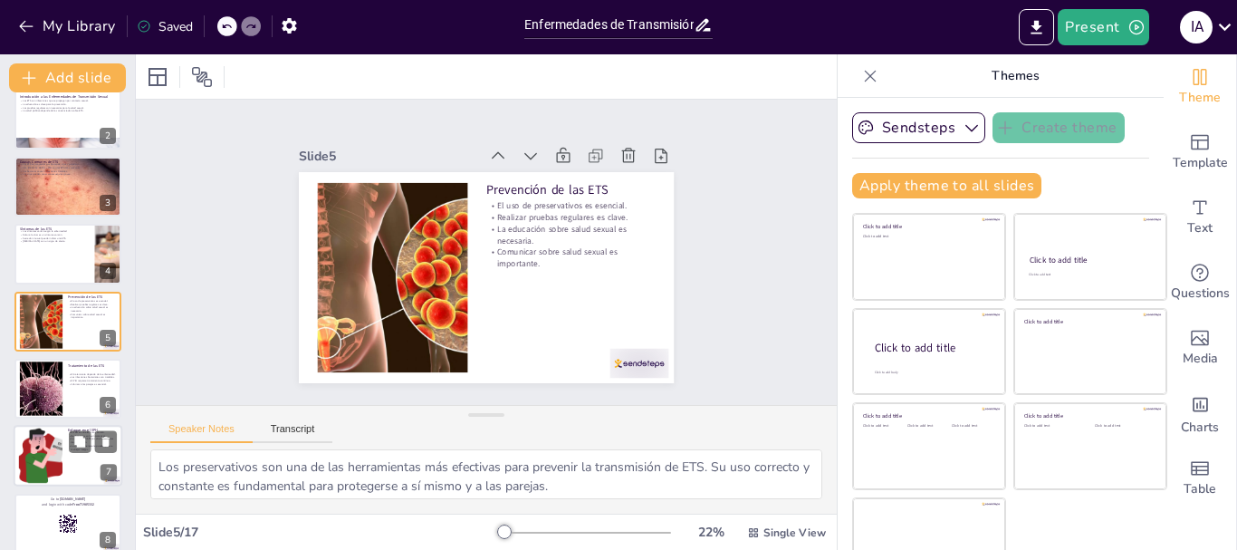
click at [34, 461] on div at bounding box center [41, 455] width 56 height 55
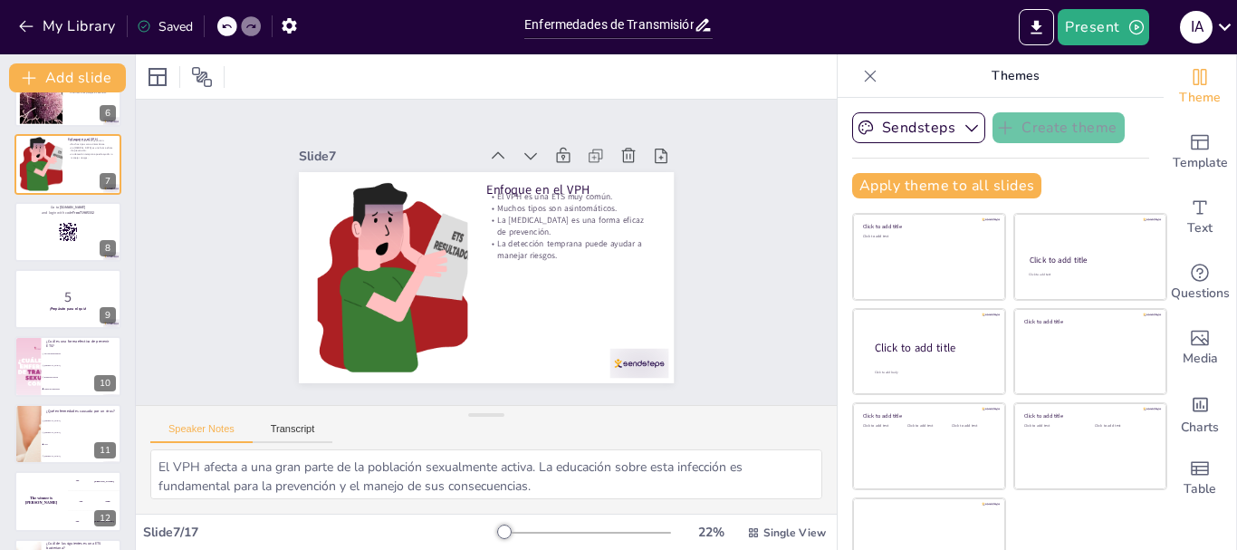
scroll to position [387, 0]
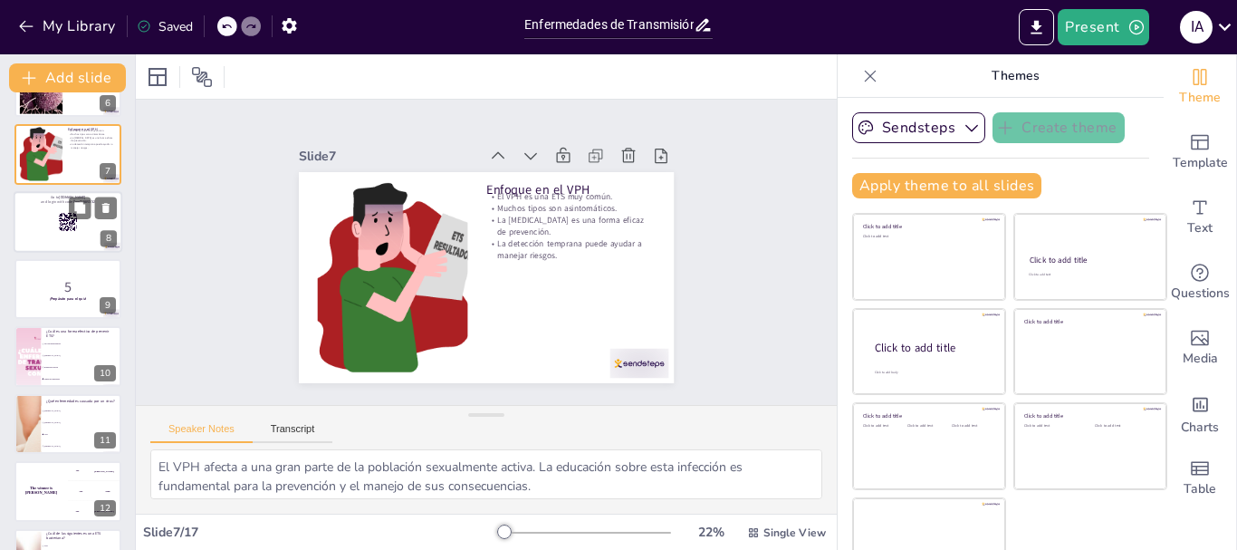
click at [56, 217] on div at bounding box center [68, 222] width 109 height 62
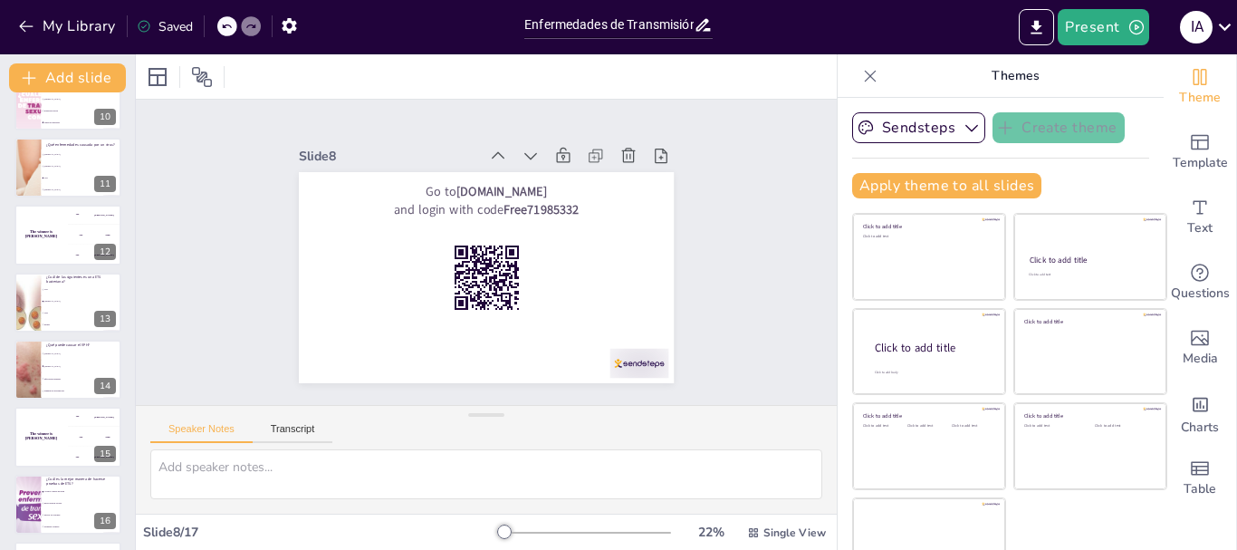
scroll to position [650, 0]
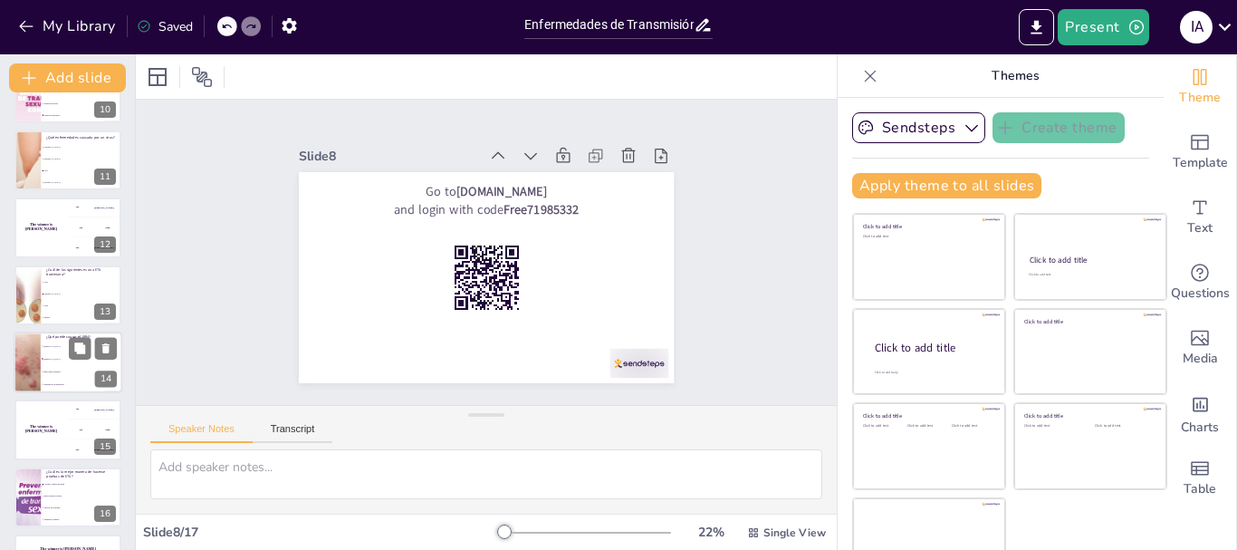
click at [34, 357] on div at bounding box center [27, 362] width 108 height 62
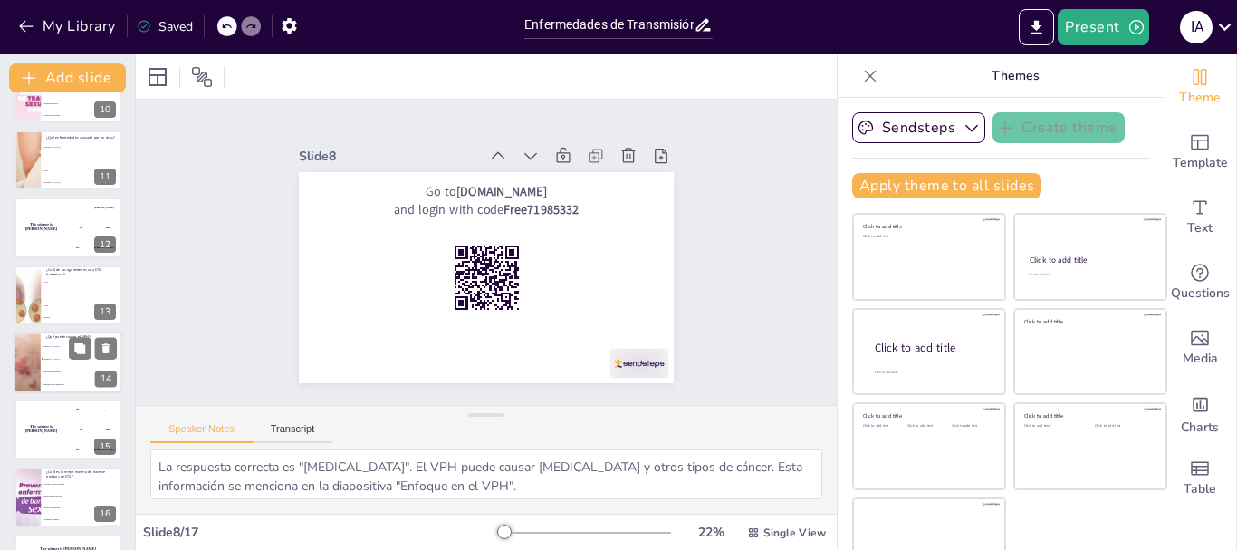
scroll to position [692, 0]
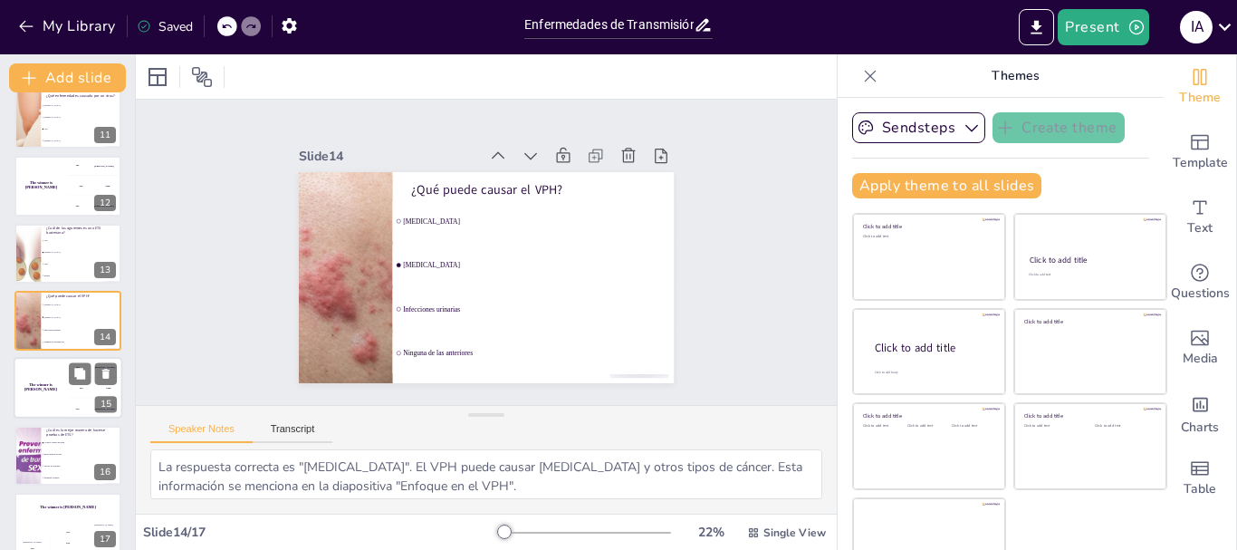
click at [51, 391] on div "The winner is [PERSON_NAME]" at bounding box center [41, 389] width 54 height 62
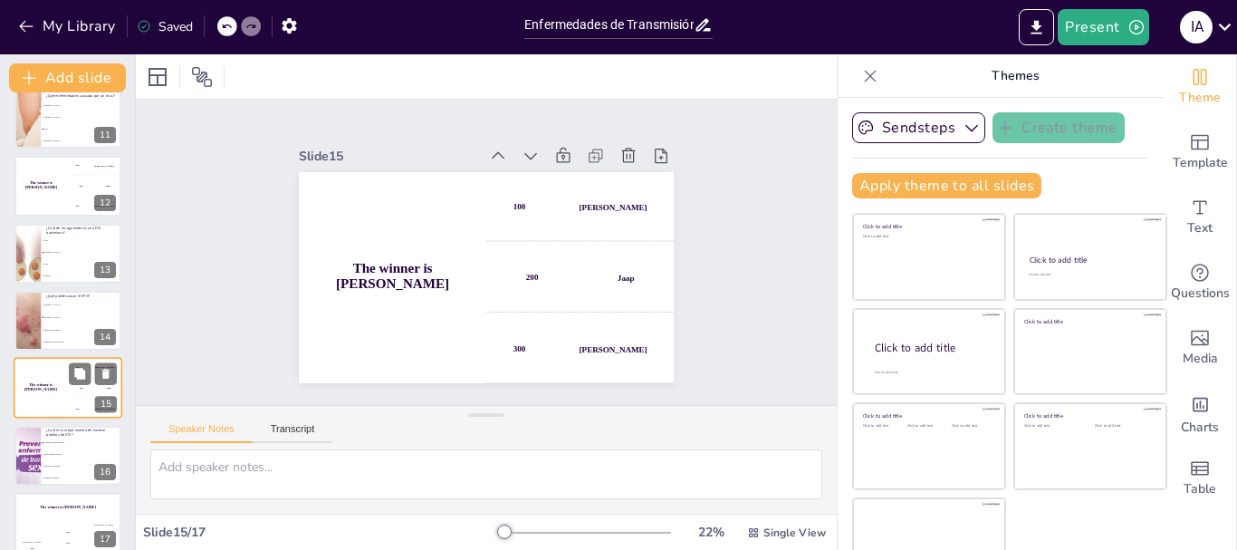
scroll to position [709, 0]
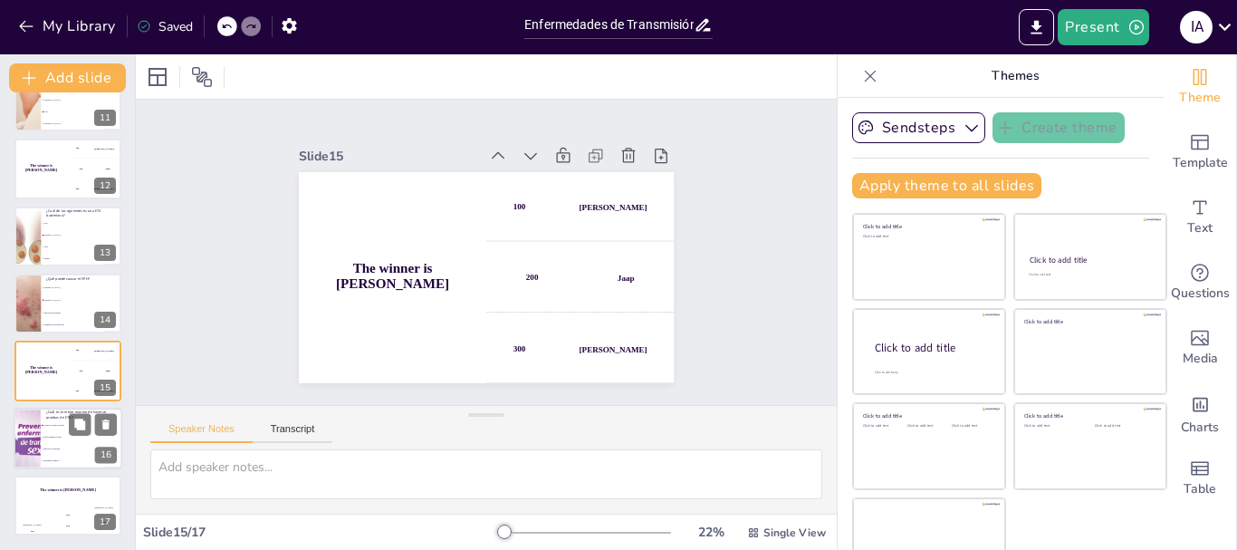
click at [31, 445] on div at bounding box center [27, 439] width 92 height 62
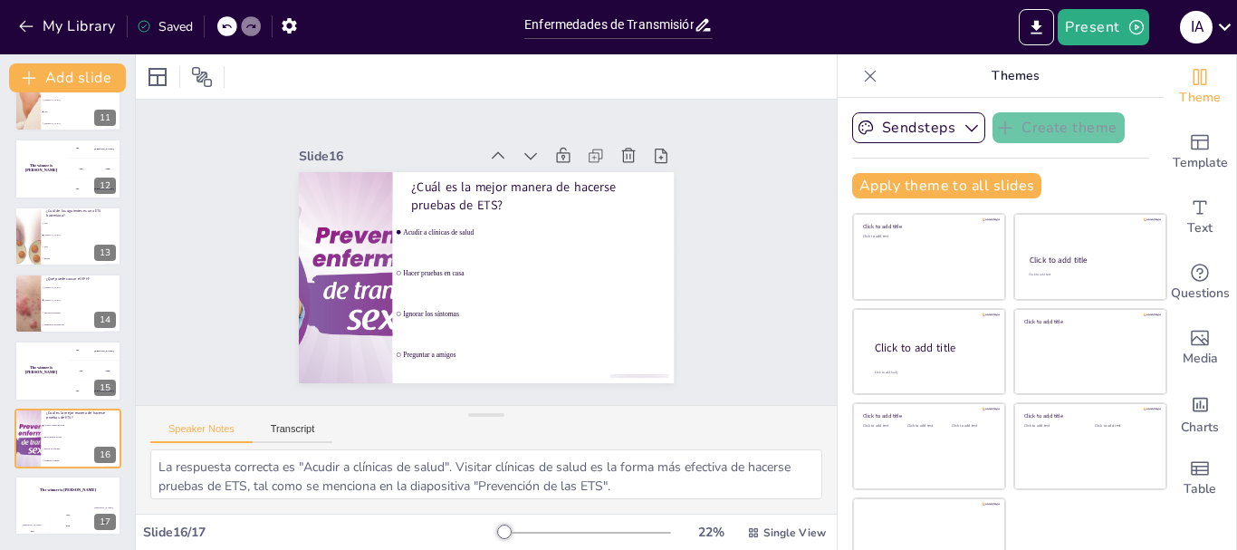
scroll to position [679, 0]
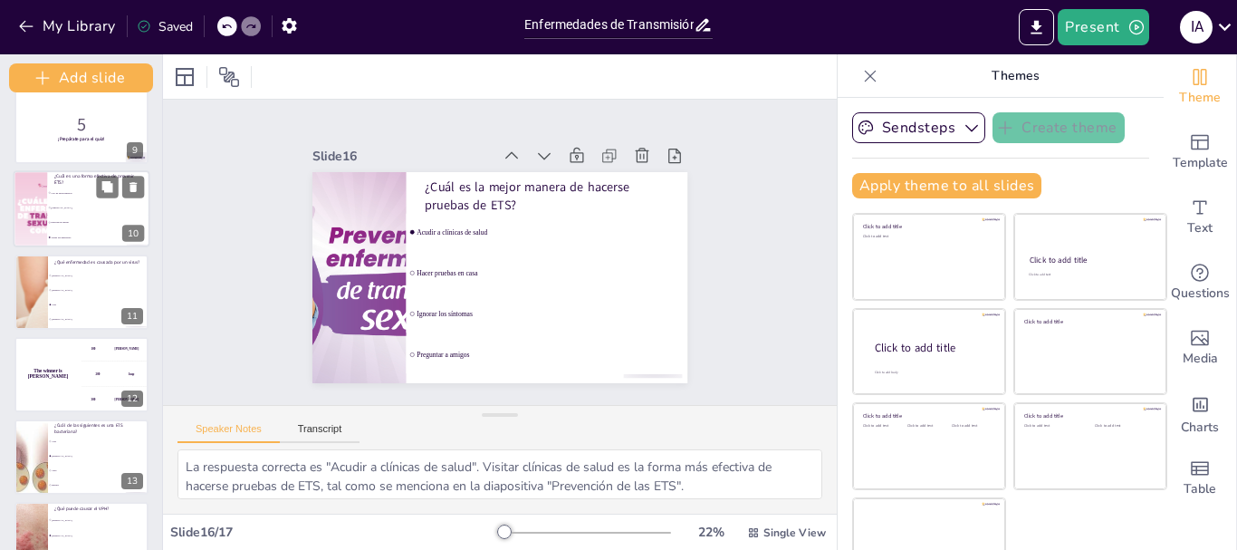
drag, startPoint x: 131, startPoint y: 388, endPoint x: 139, endPoint y: 220, distance: 167.7
click at [139, 220] on div "Add slide Enfermedades de Transmisión Sexual: Causas, Síntomas y Prevención Est…" at bounding box center [81, 301] width 163 height 495
click at [48, 211] on li "[MEDICAL_DATA]" at bounding box center [98, 207] width 102 height 14
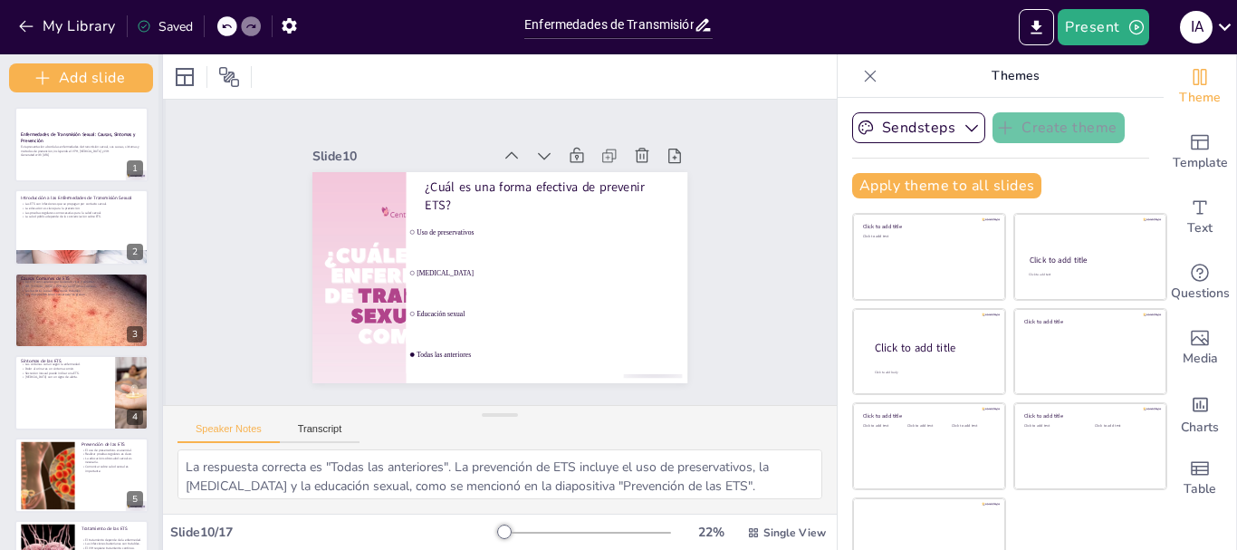
scroll to position [34, 0]
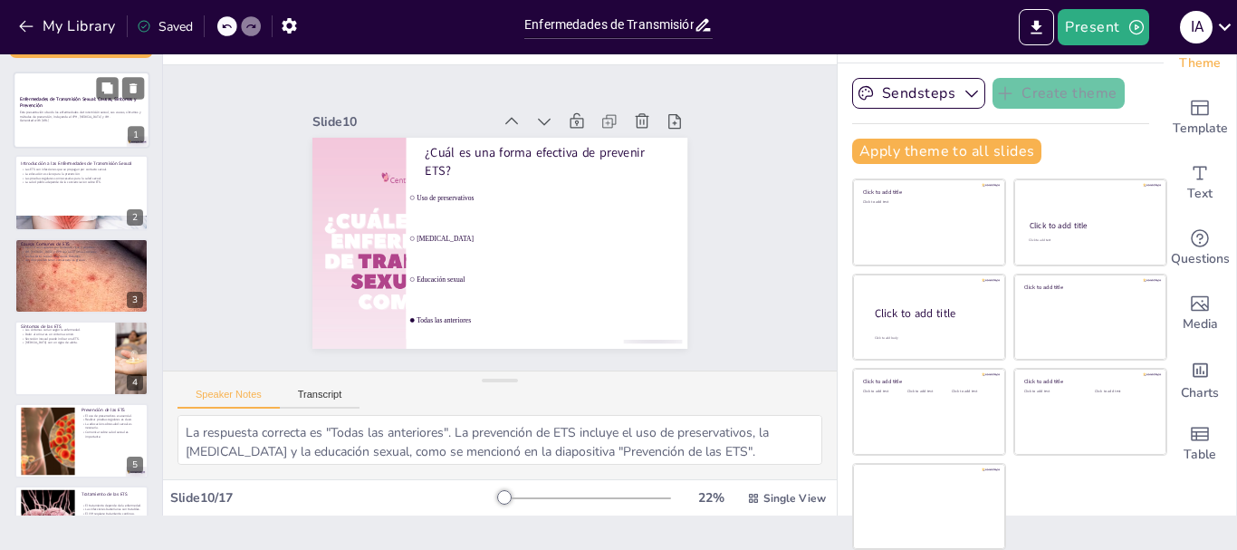
click at [56, 117] on p "Esta presentación aborda las enfermedades de transmisión sexual, sus causas, sí…" at bounding box center [81, 114] width 123 height 8
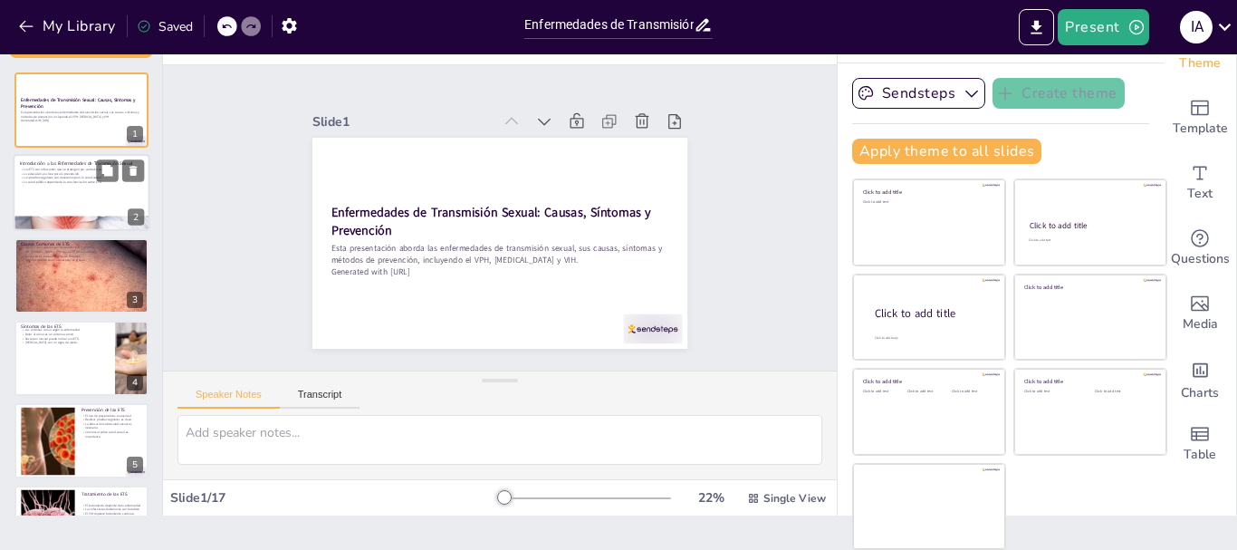
click at [71, 182] on p "La salud pública depende de la concienciación sobre ETS." at bounding box center [81, 181] width 123 height 5
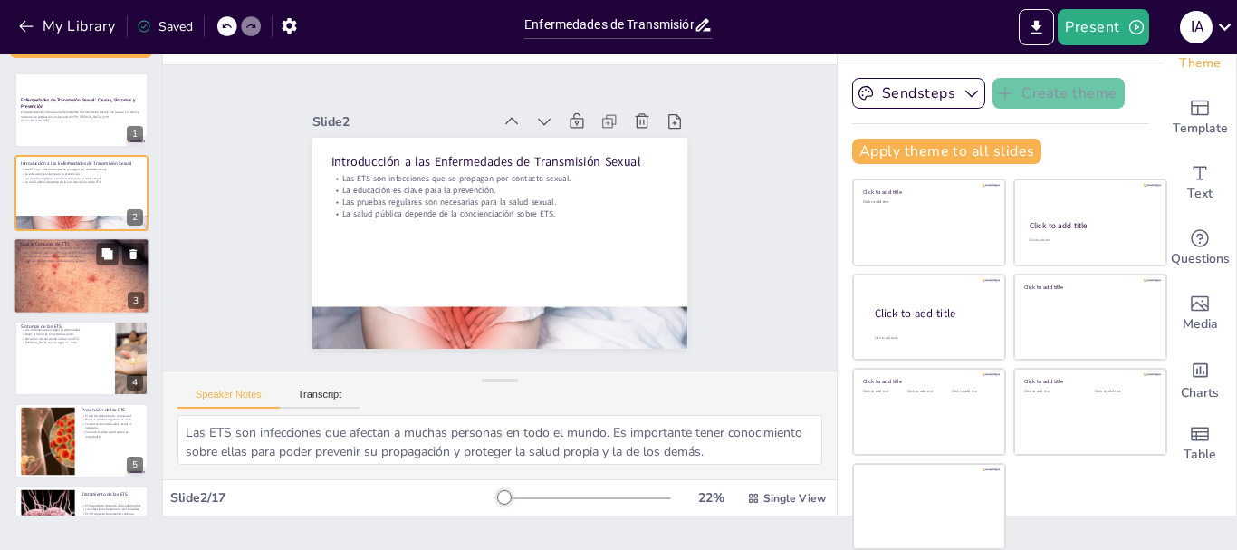
click at [58, 275] on div at bounding box center [82, 275] width 137 height 91
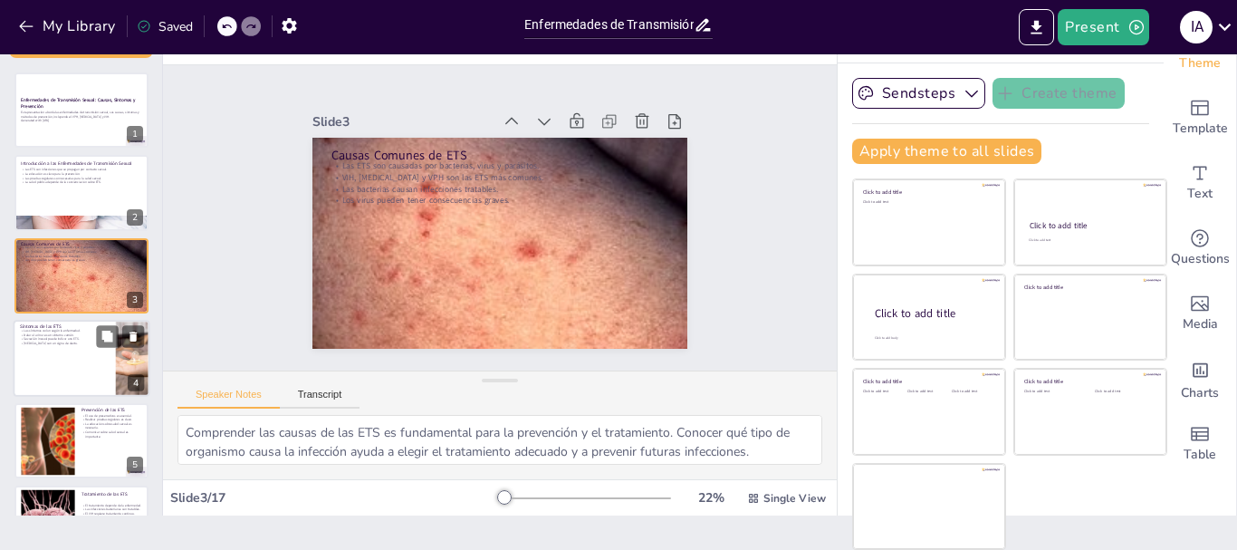
click at [48, 376] on div at bounding box center [82, 358] width 137 height 77
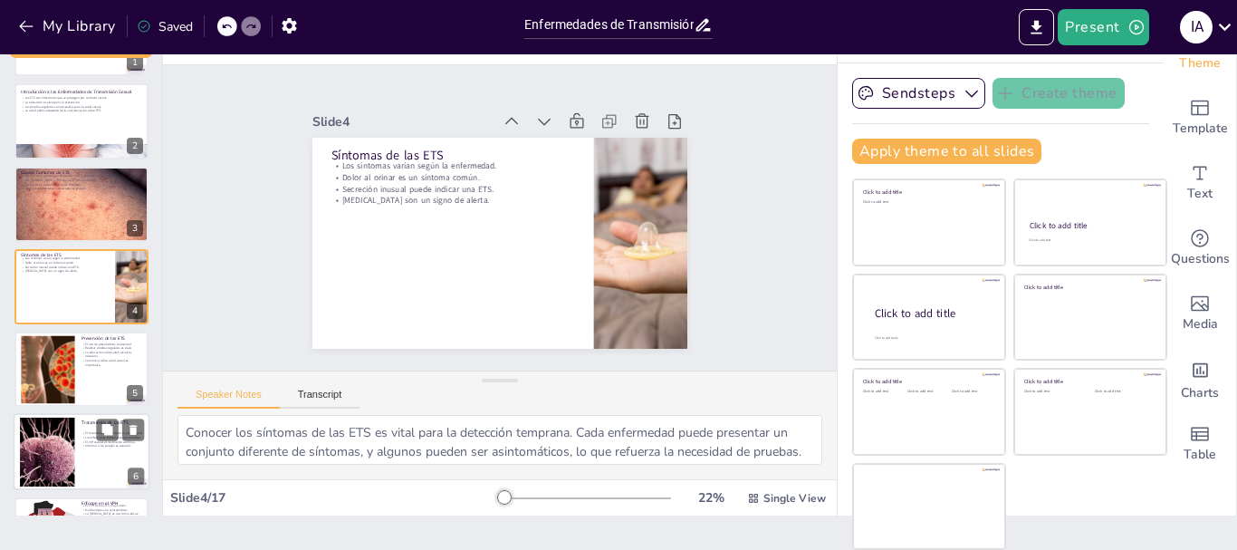
click at [52, 446] on div at bounding box center [48, 451] width 166 height 69
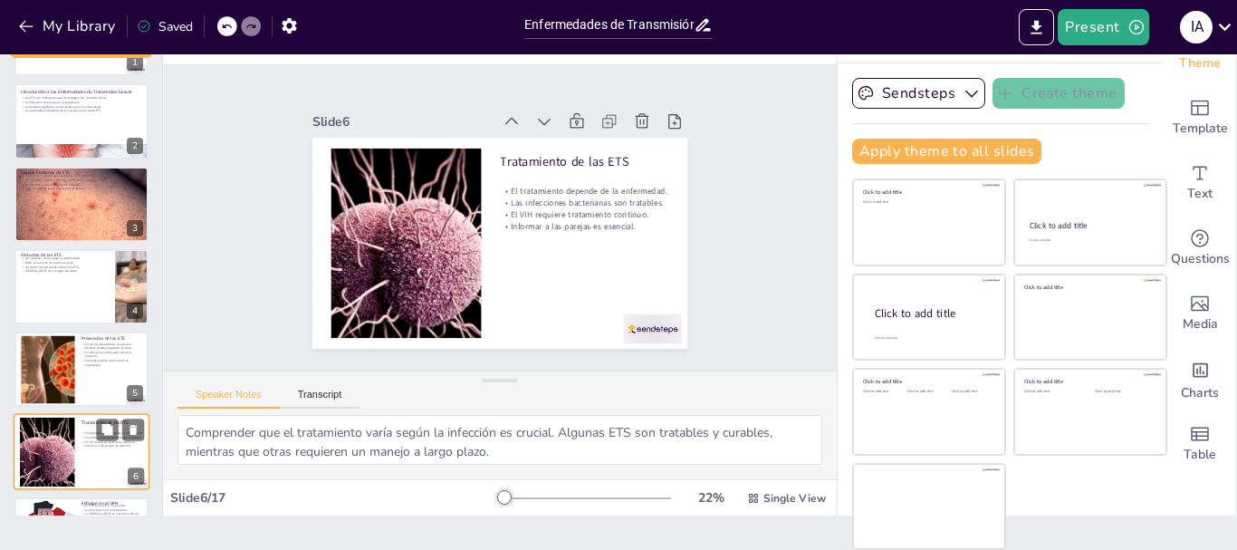
scroll to position [236, 0]
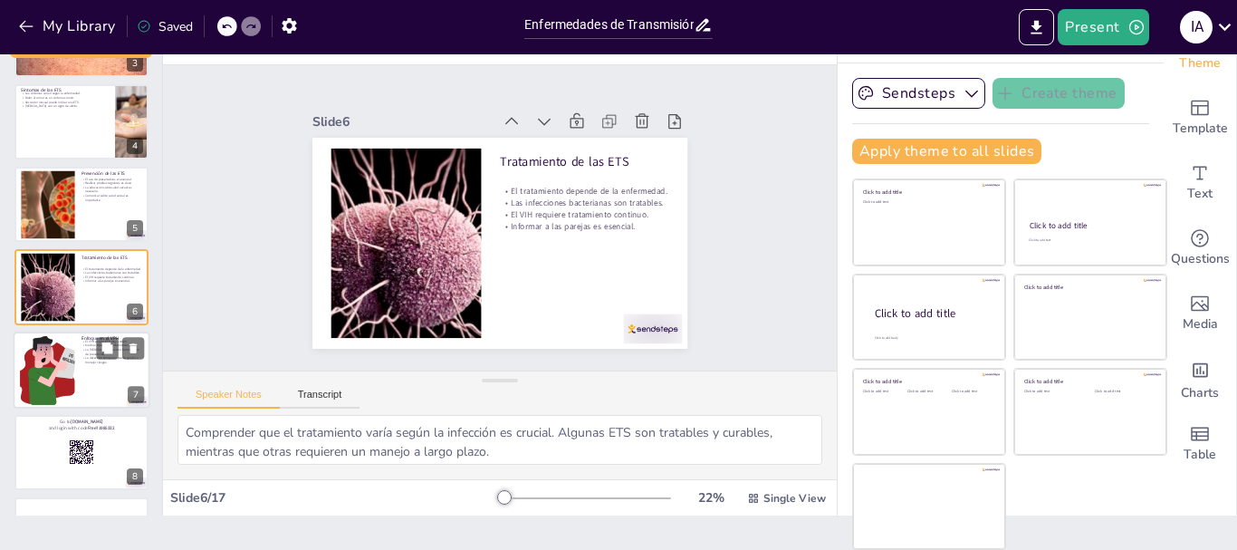
click at [86, 378] on div at bounding box center [82, 369] width 137 height 77
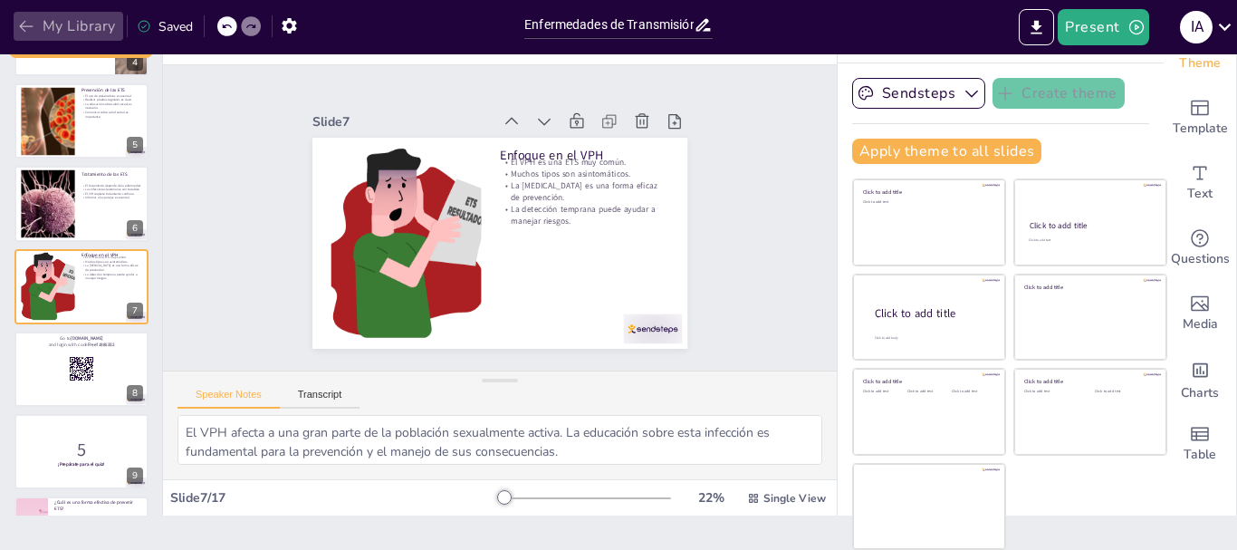
click at [21, 32] on icon "button" at bounding box center [26, 26] width 18 height 18
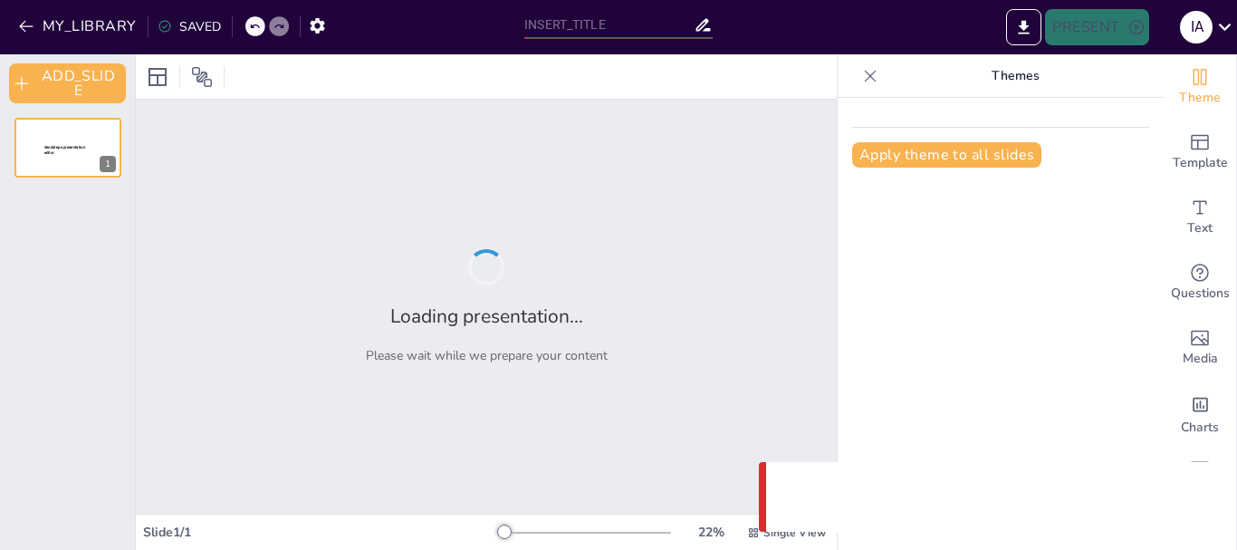
type input "Enfermedades de Transmisión Sexual: Causas, Síntomas y Prevención"
